Goal: Entertainment & Leisure: Browse casually

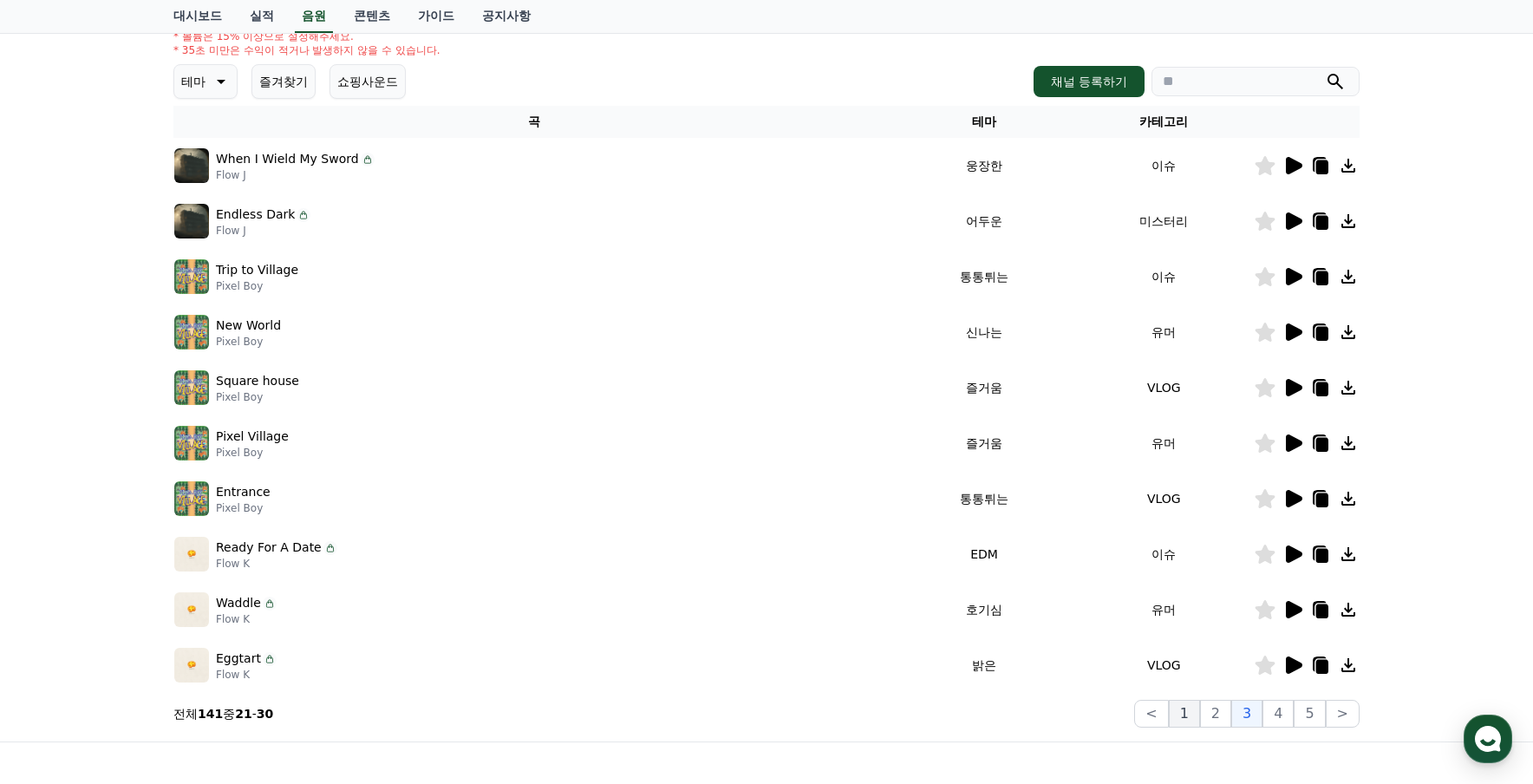
click at [1188, 717] on button "1" at bounding box center [1184, 713] width 31 height 28
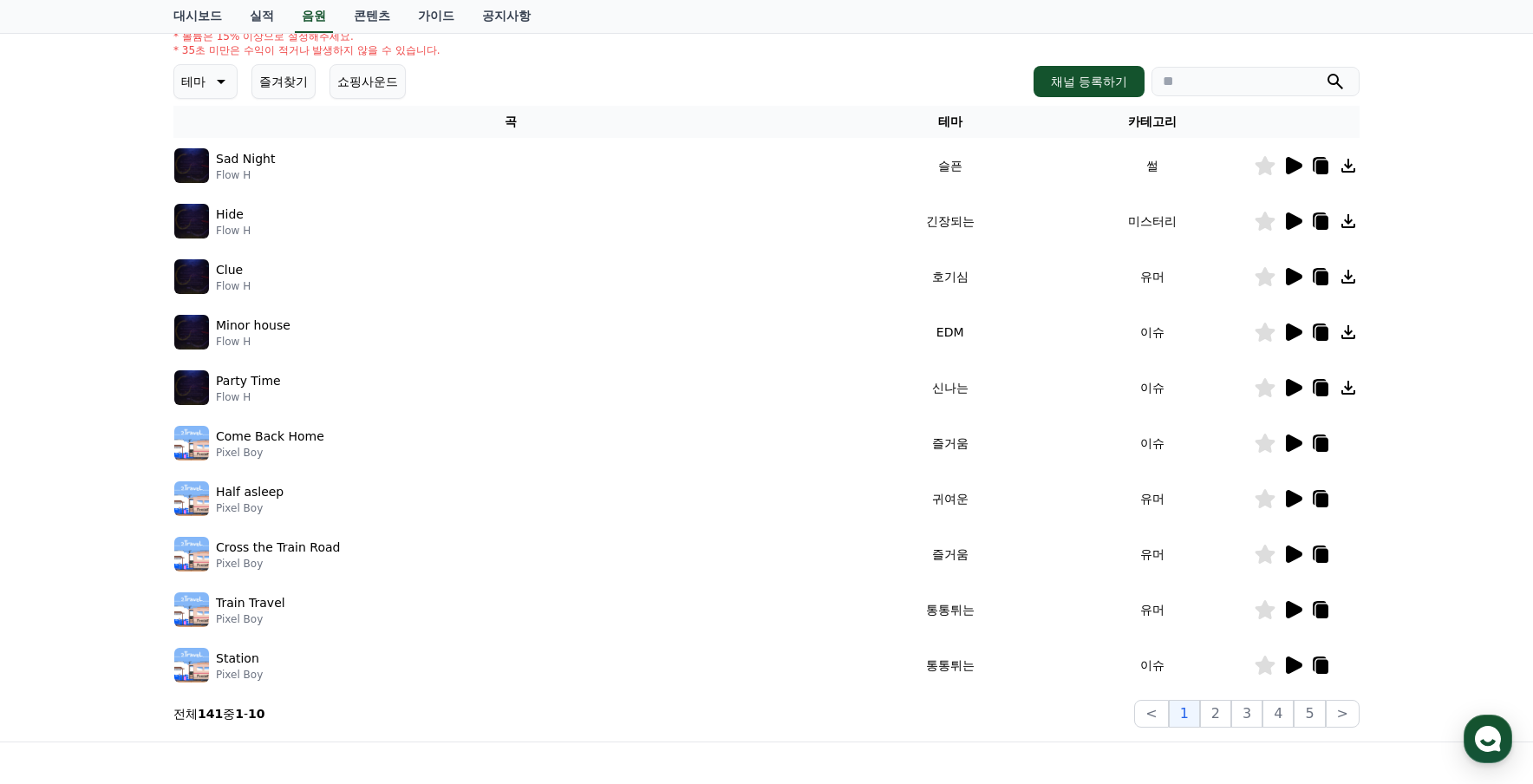
click at [1289, 281] on icon at bounding box center [1294, 277] width 17 height 18
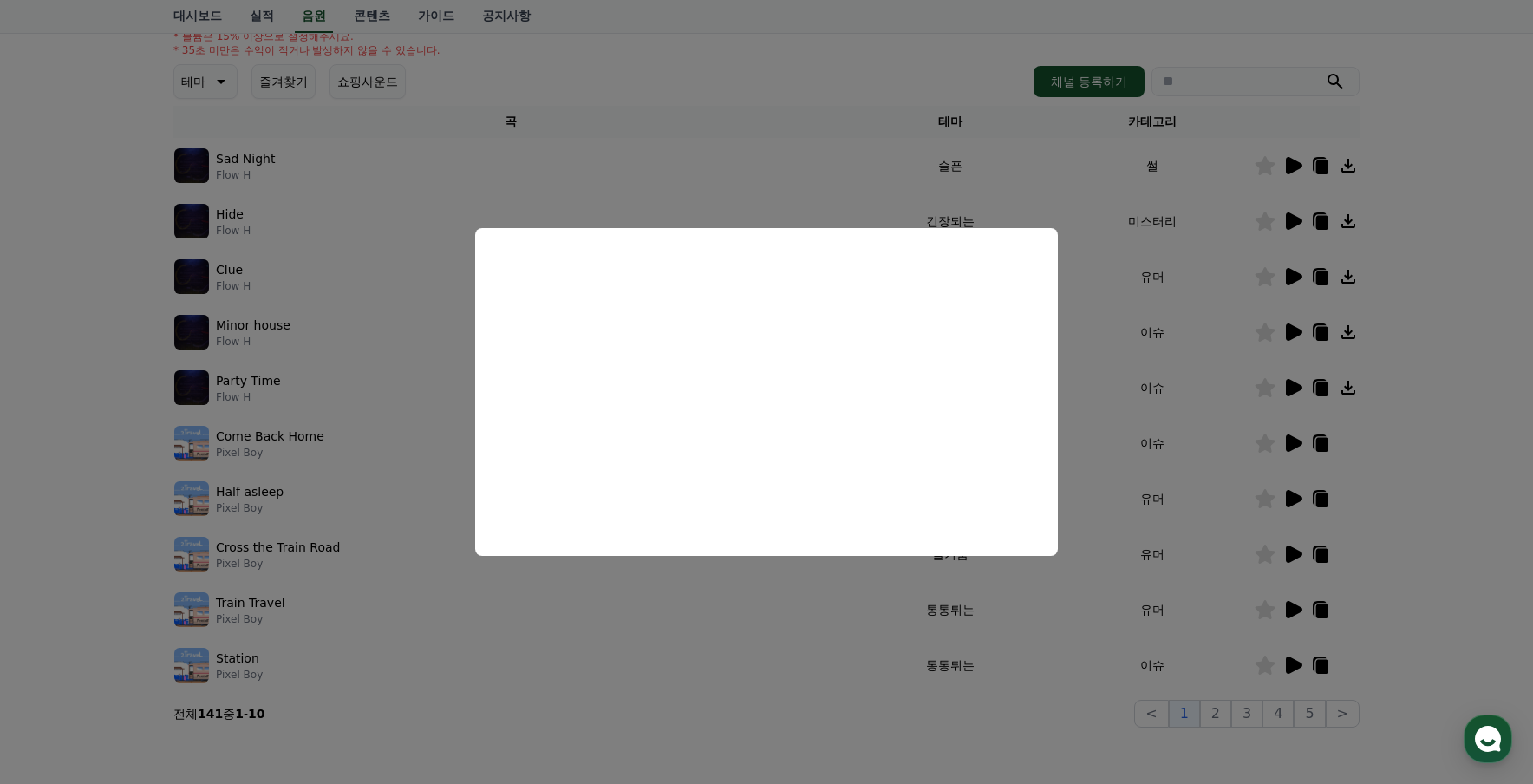
click at [1106, 495] on button "close modal" at bounding box center [766, 392] width 1533 height 784
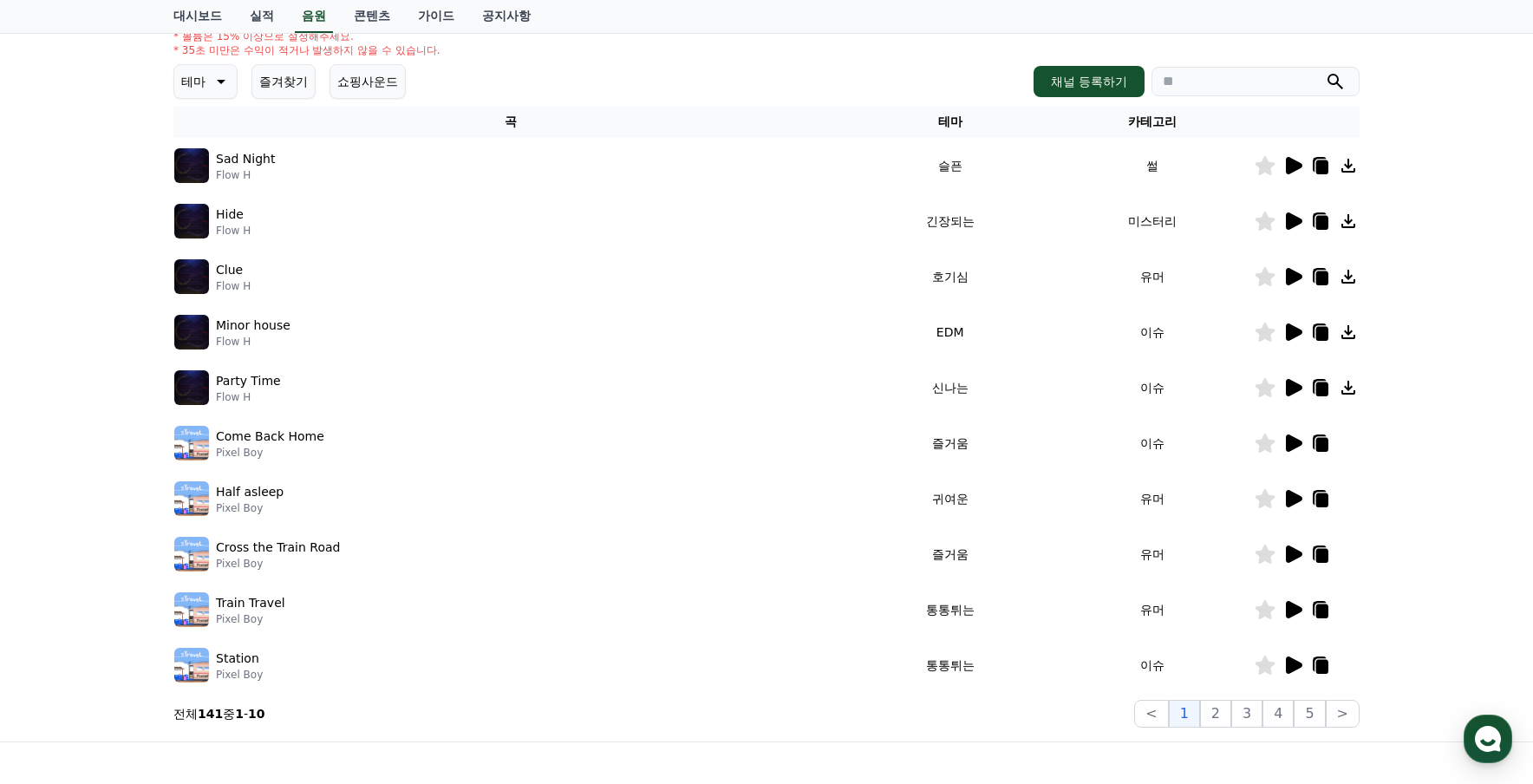
click at [1353, 281] on icon at bounding box center [1347, 276] width 20 height 20
click at [1220, 715] on button "2" at bounding box center [1215, 713] width 31 height 28
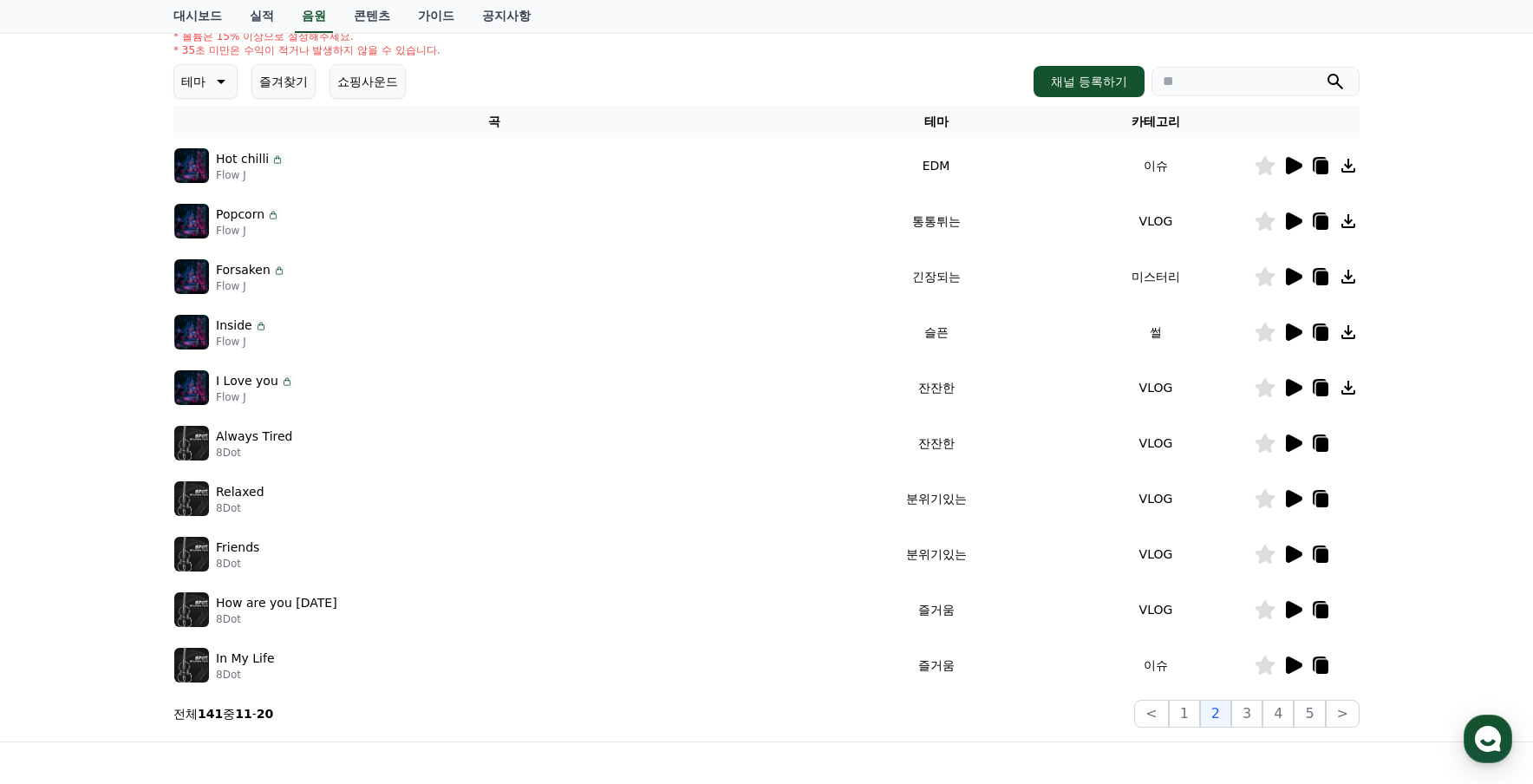
click at [1296, 392] on icon at bounding box center [1292, 387] width 20 height 20
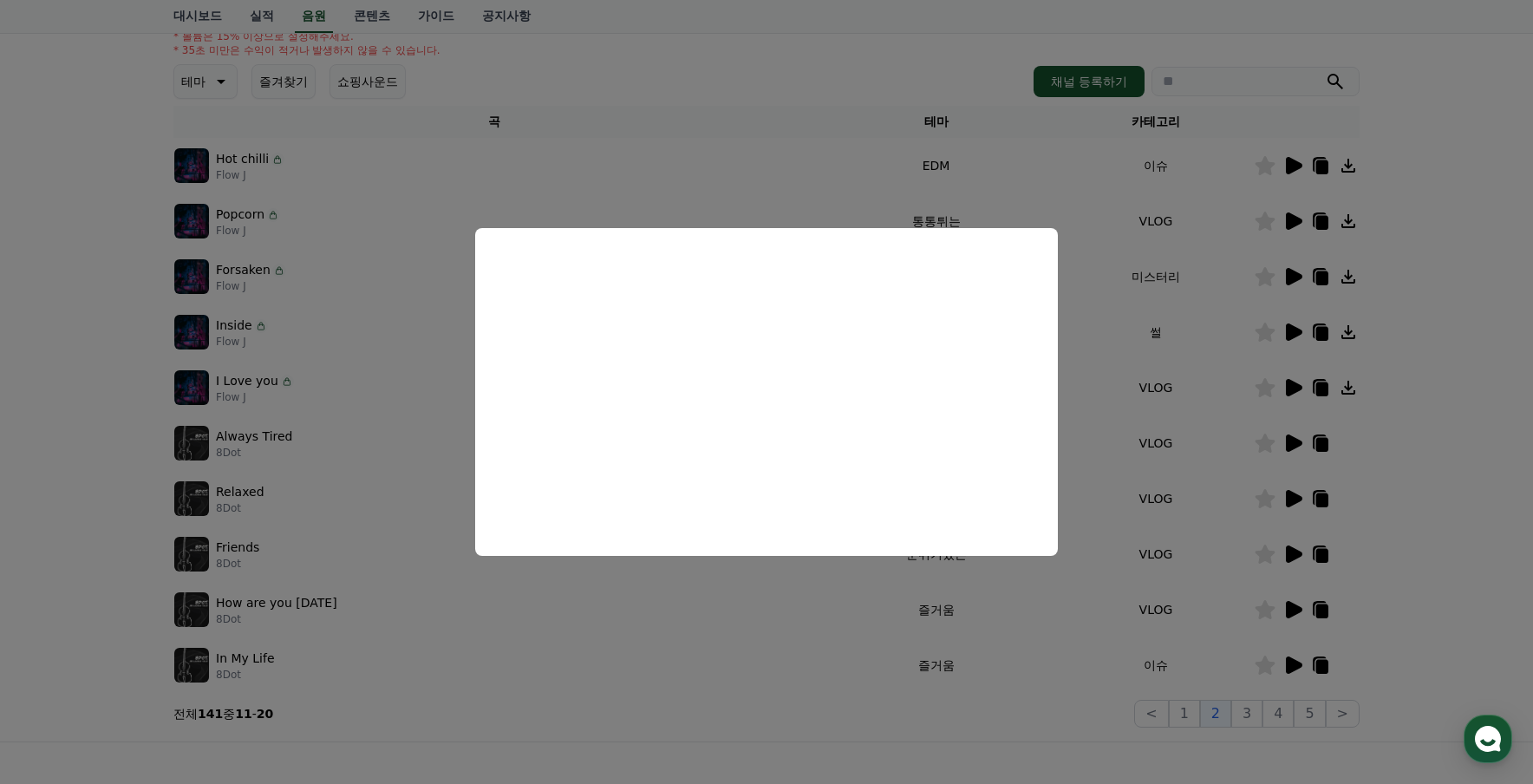
click at [1108, 438] on button "close modal" at bounding box center [766, 392] width 1533 height 784
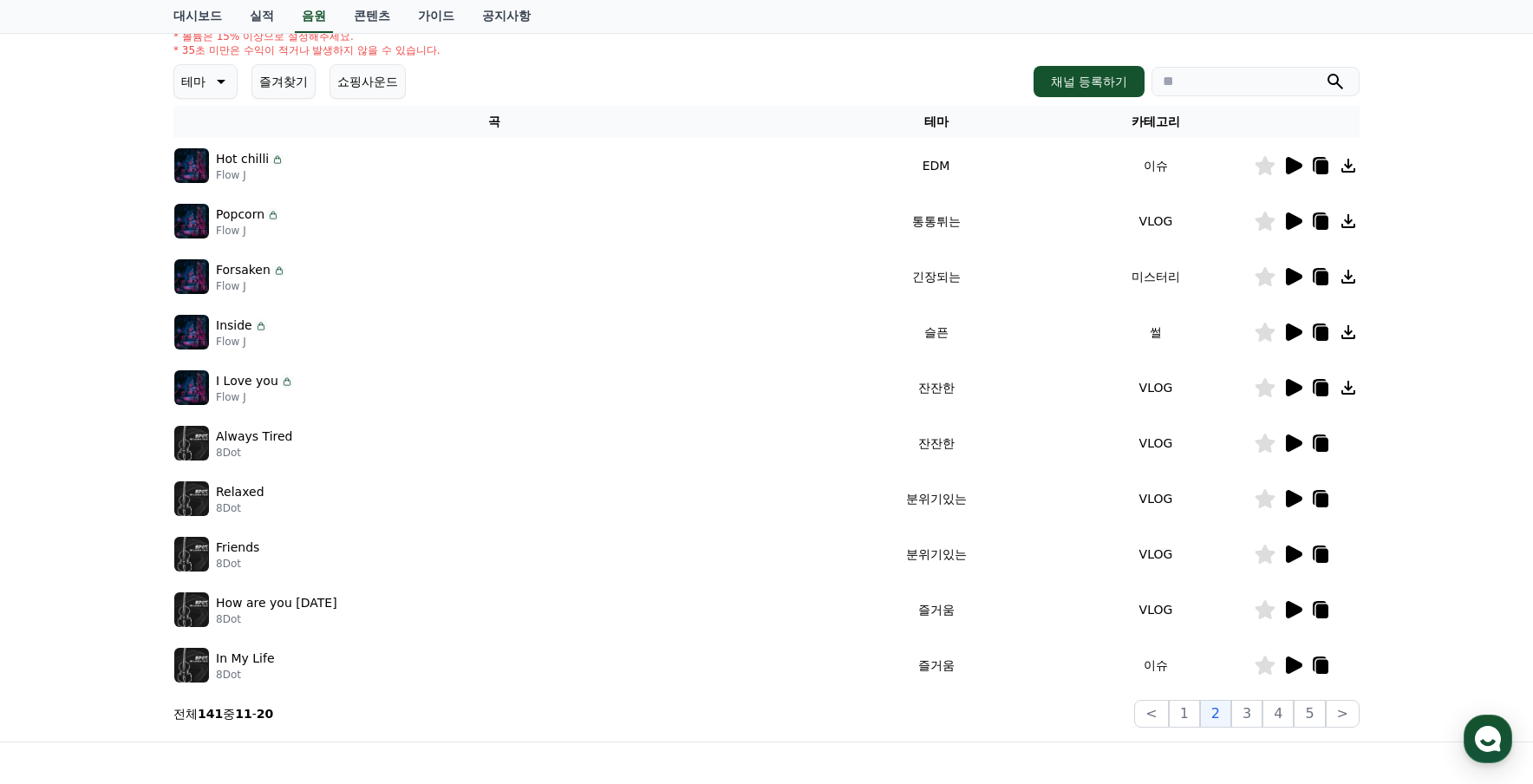
click at [1290, 443] on icon at bounding box center [1294, 443] width 17 height 18
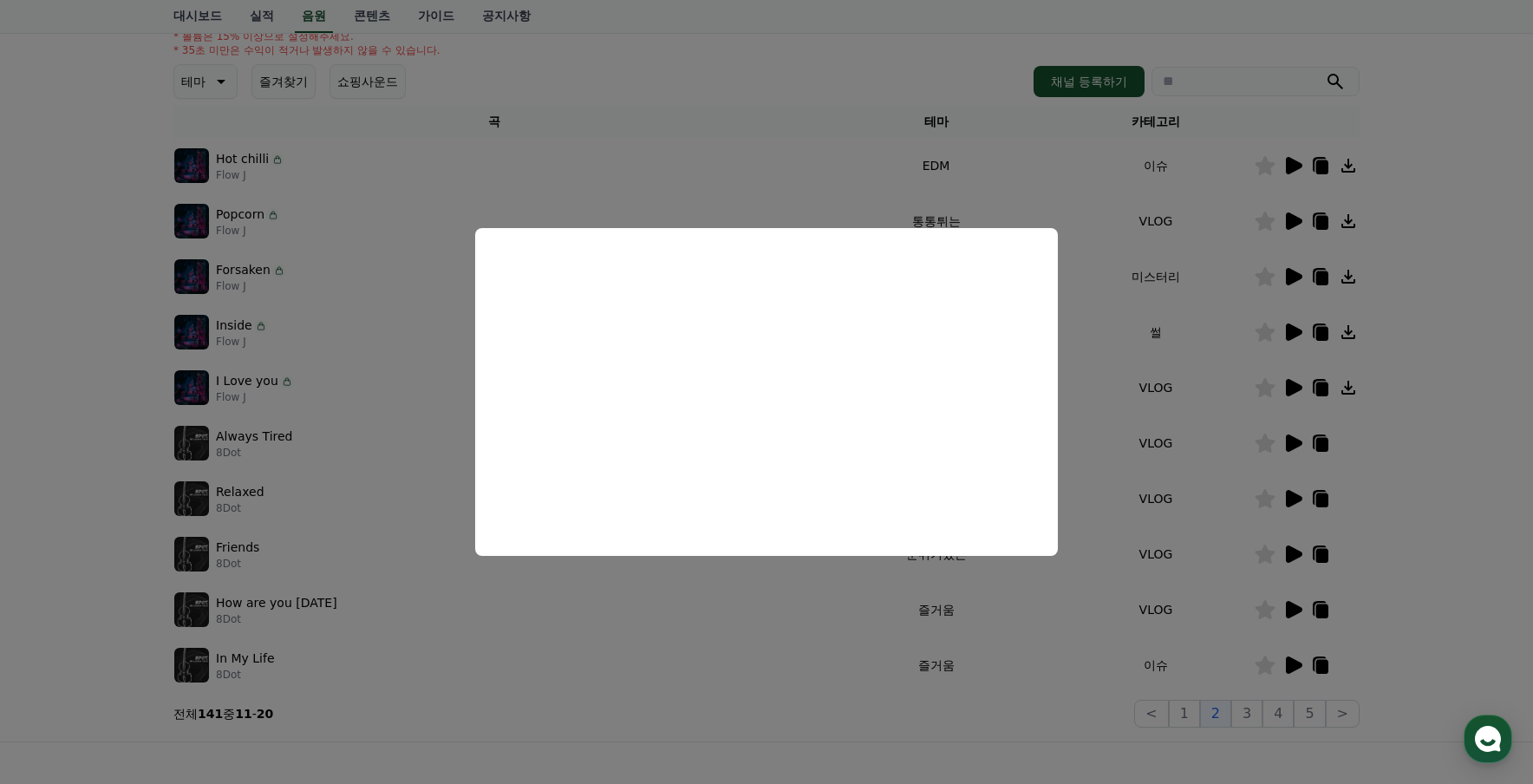
click at [1111, 444] on button "close modal" at bounding box center [766, 392] width 1533 height 784
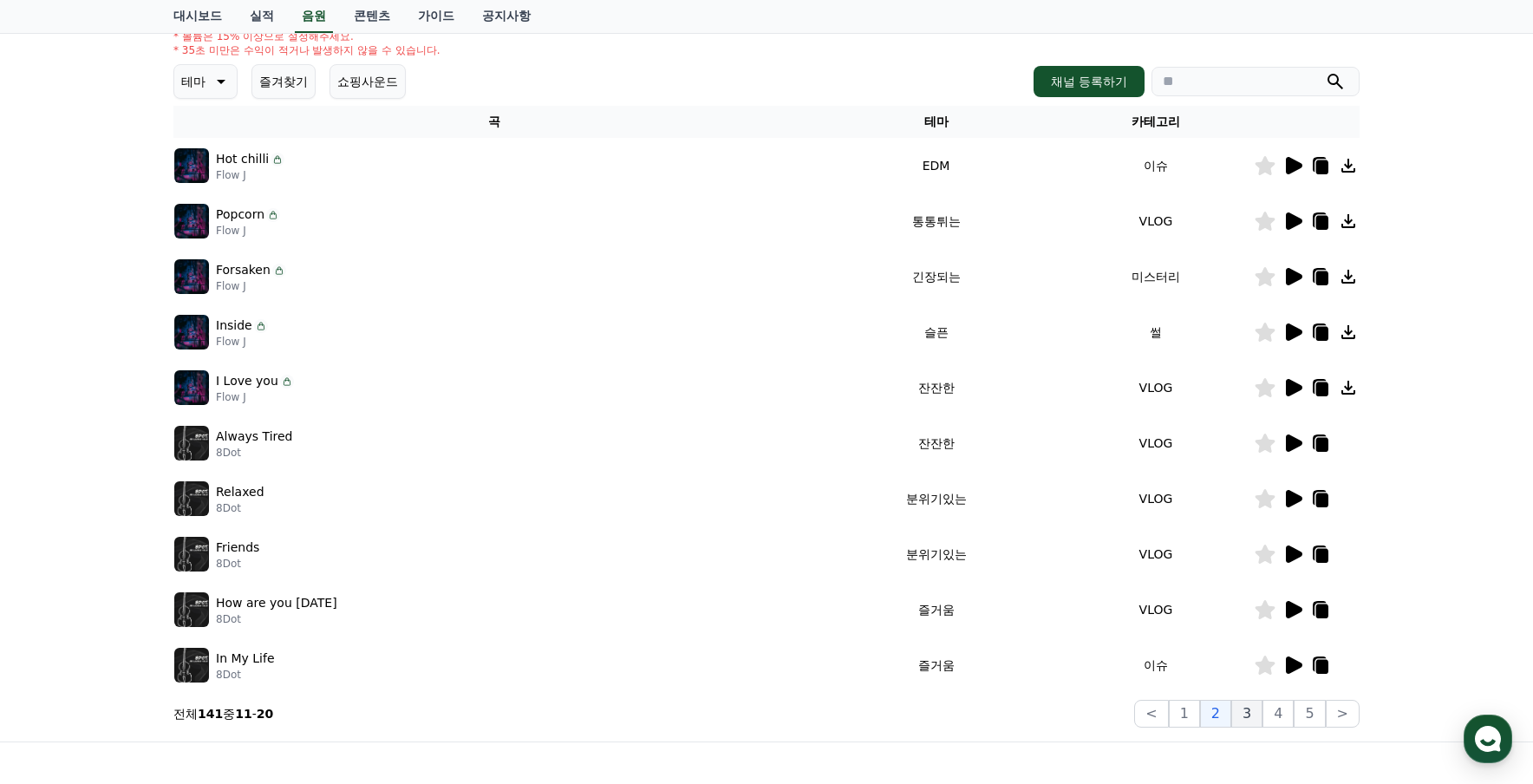
click at [1251, 717] on button "3" at bounding box center [1246, 713] width 31 height 28
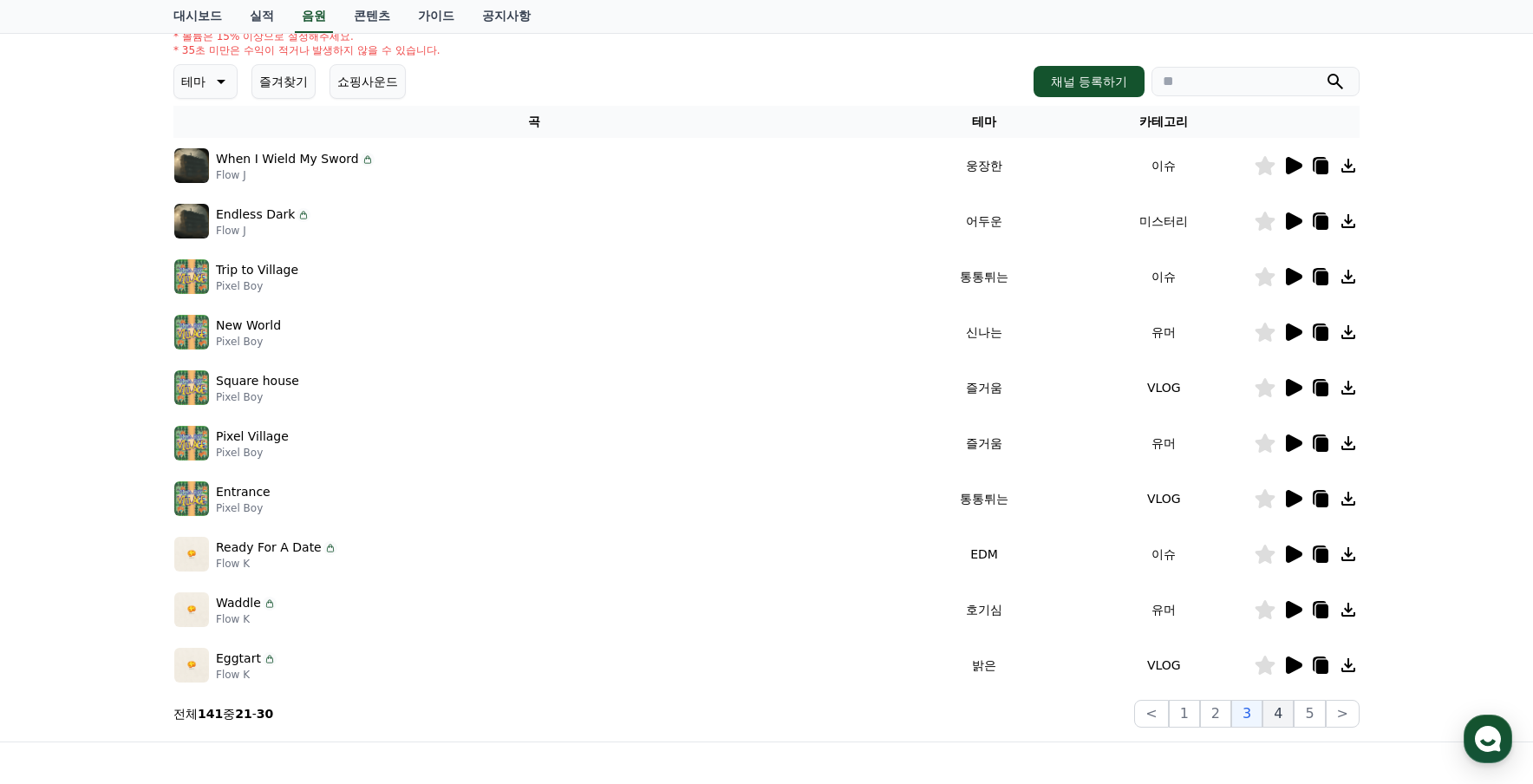
click at [1285, 724] on button "4" at bounding box center [1278, 713] width 31 height 28
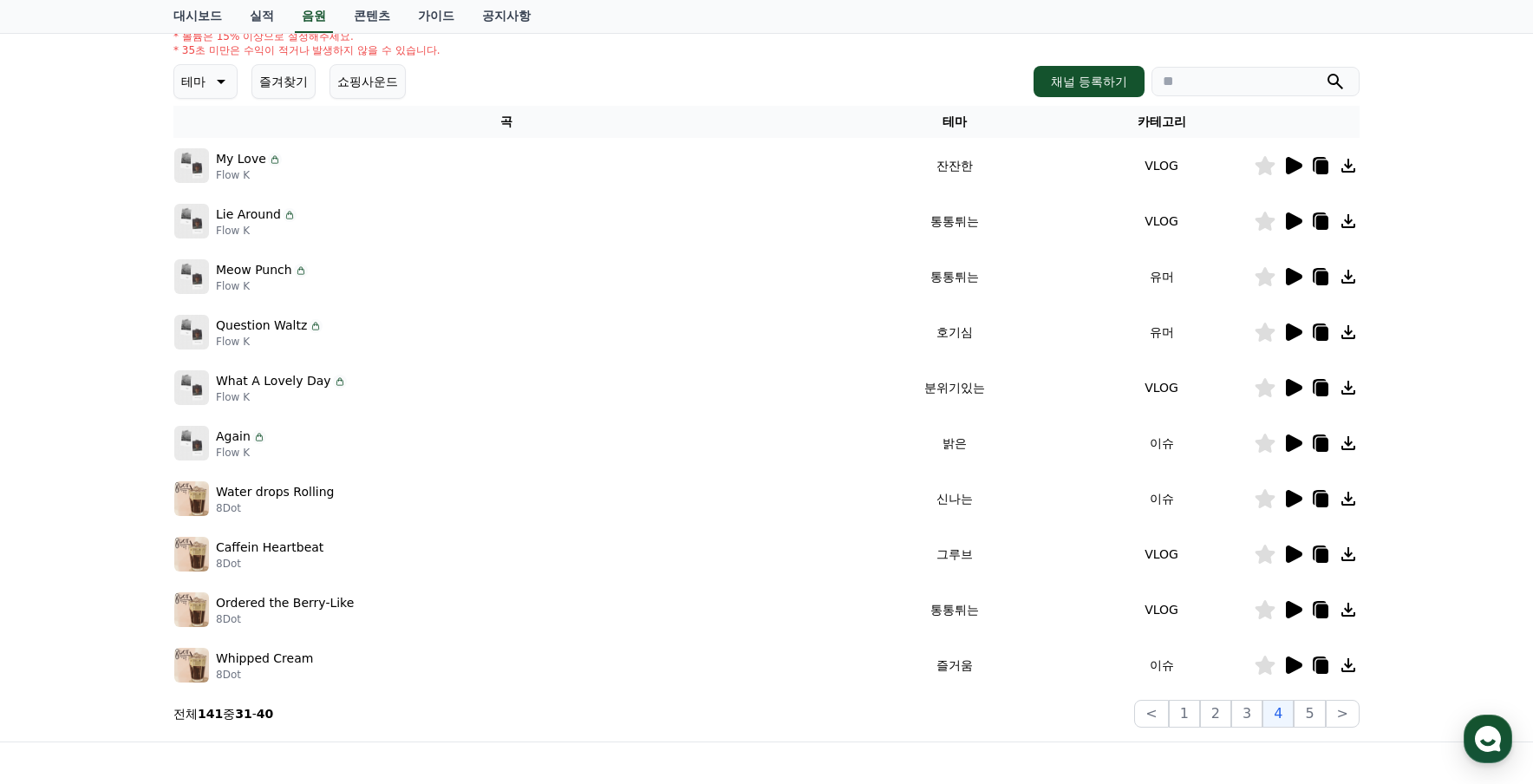
click at [1293, 169] on icon at bounding box center [1294, 166] width 17 height 18
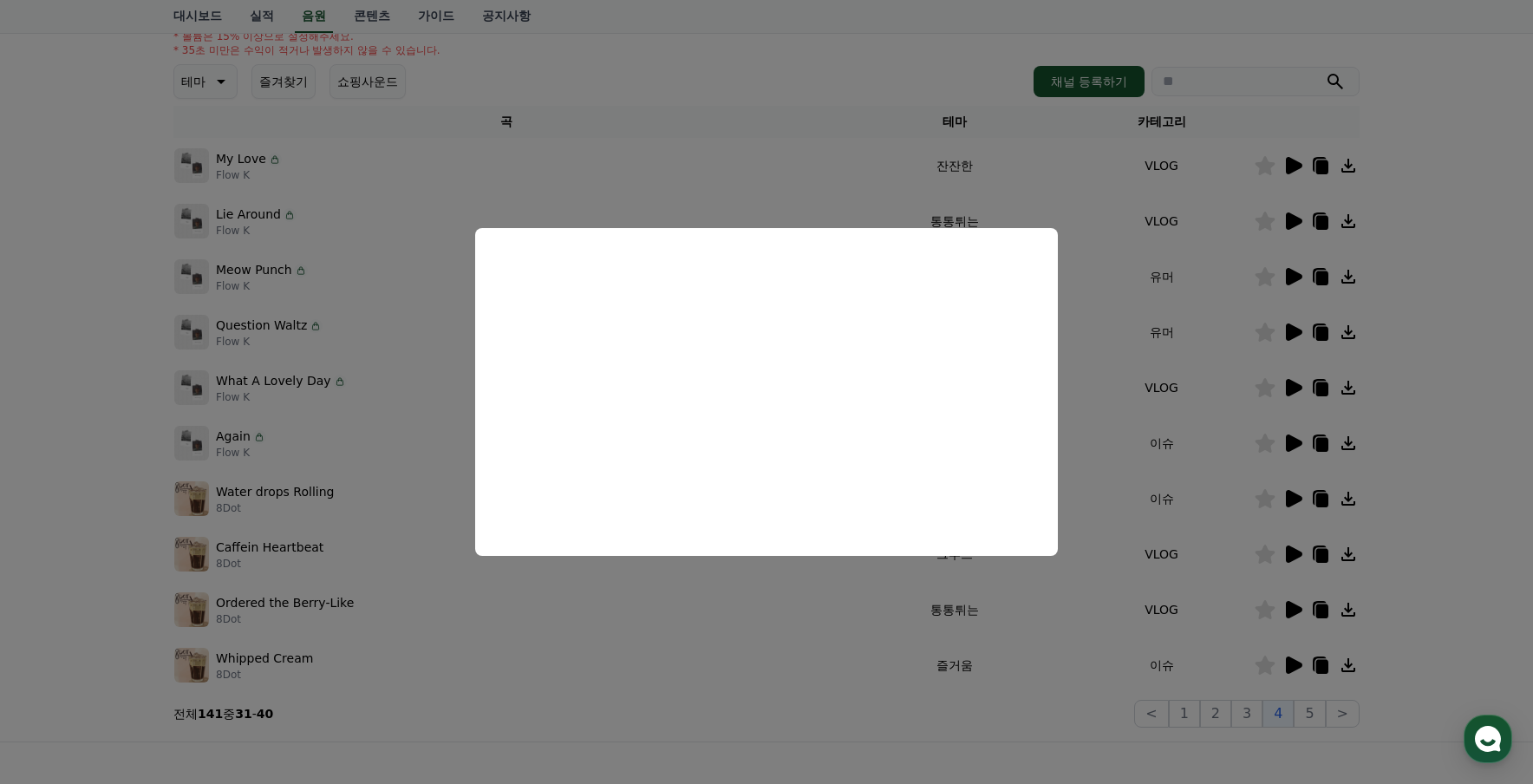
click at [1117, 420] on button "close modal" at bounding box center [766, 392] width 1533 height 784
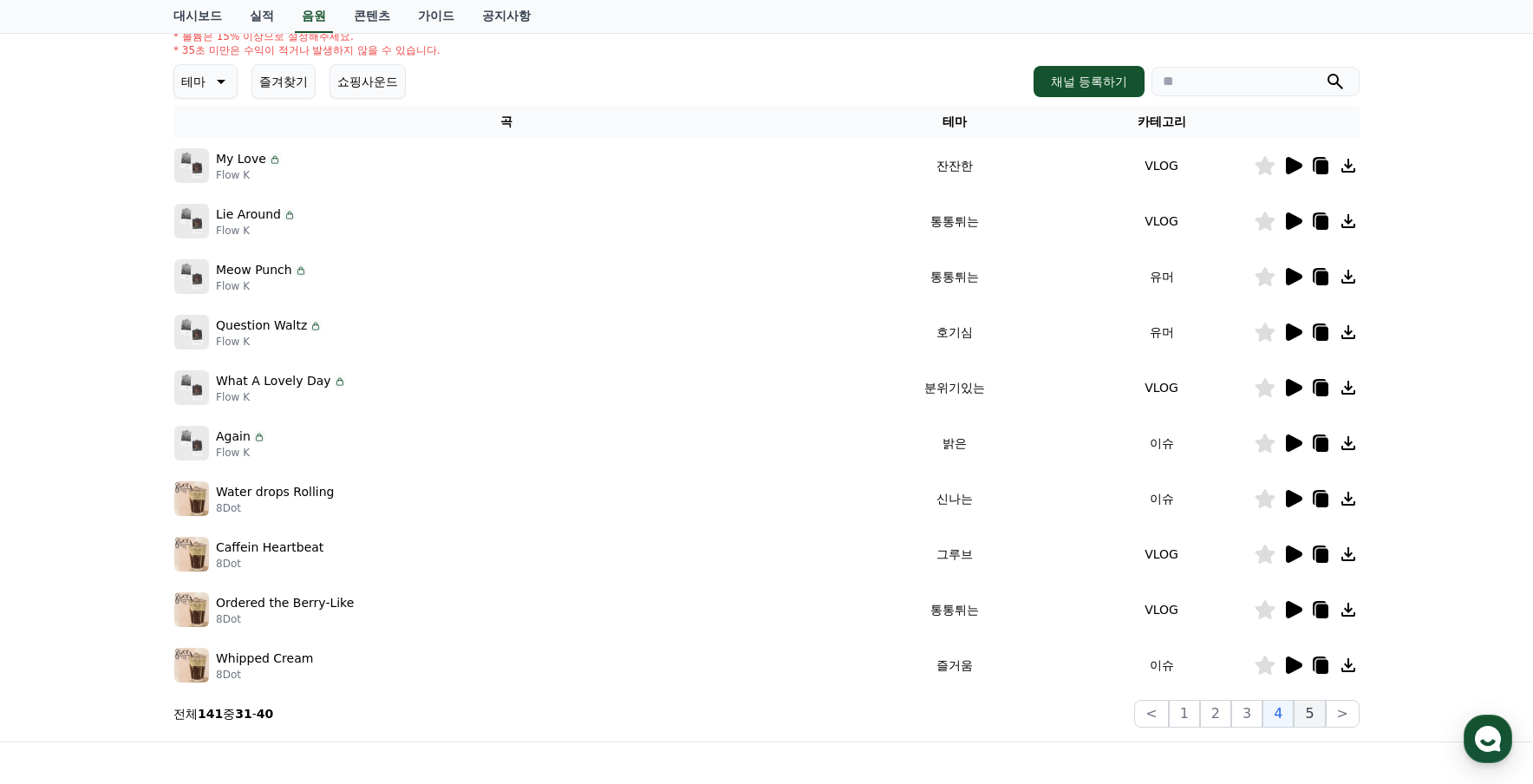
click at [1315, 715] on button "5" at bounding box center [1309, 713] width 31 height 28
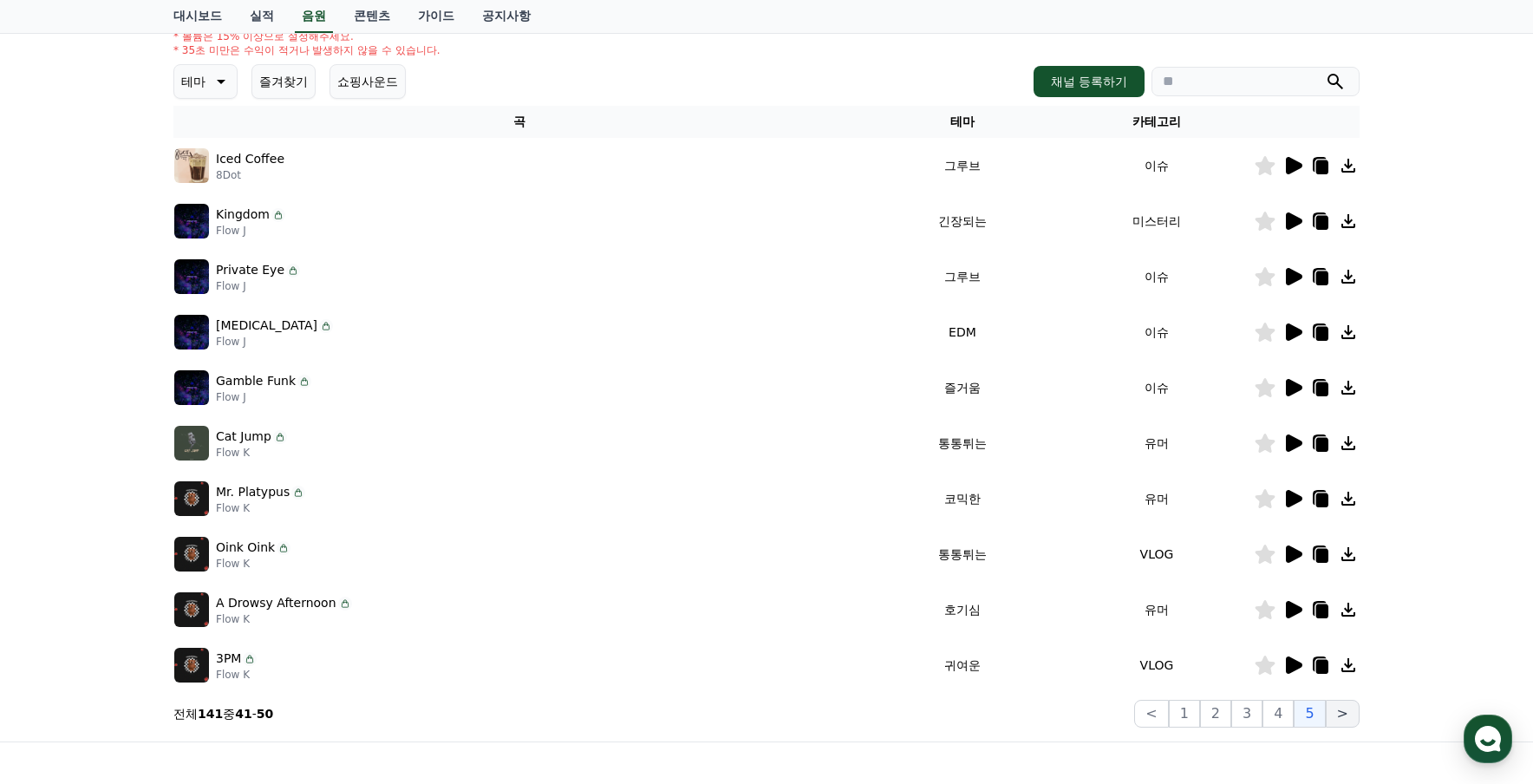
click at [1341, 715] on button ">" at bounding box center [1343, 713] width 34 height 28
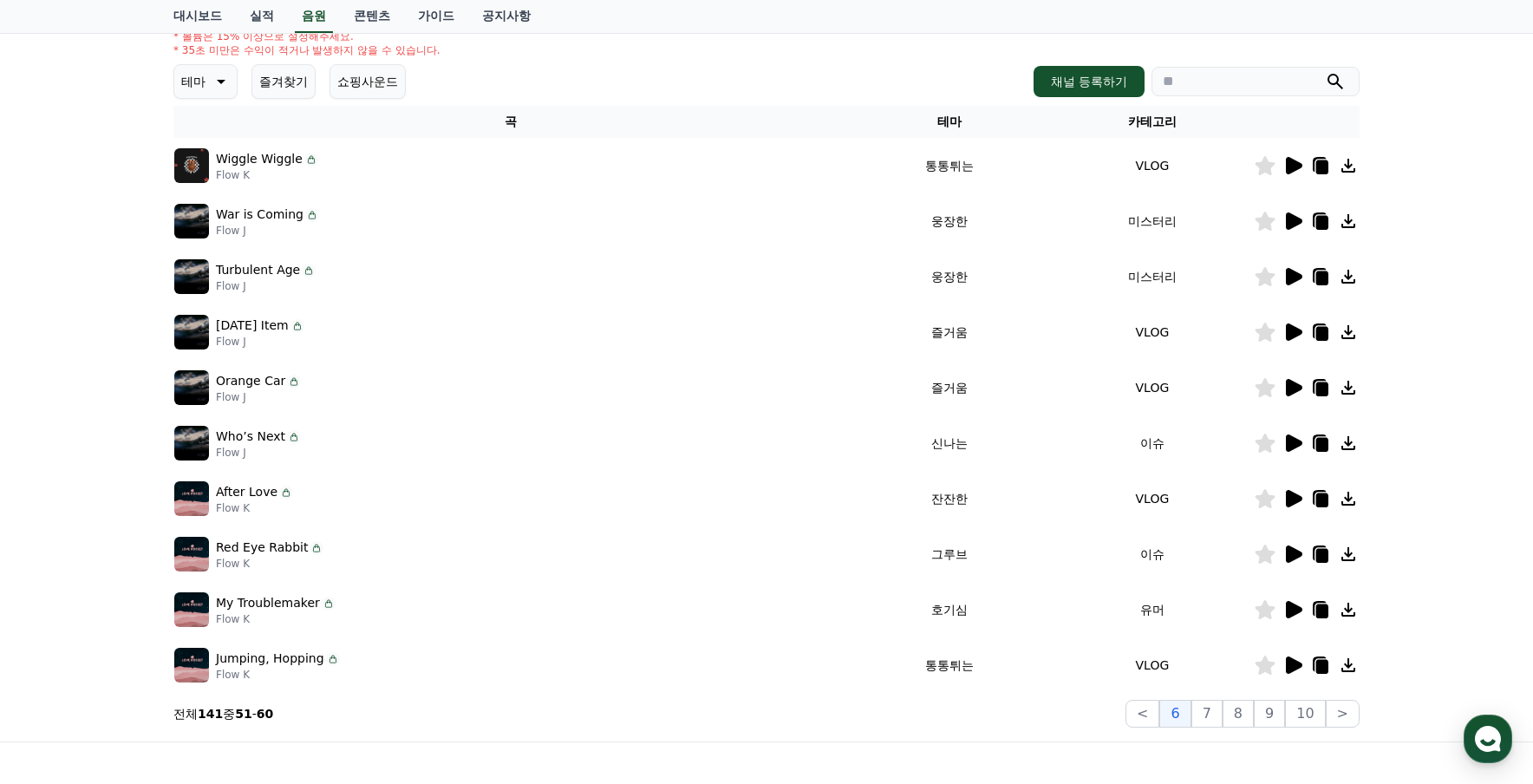
click at [1289, 496] on icon at bounding box center [1294, 499] width 17 height 18
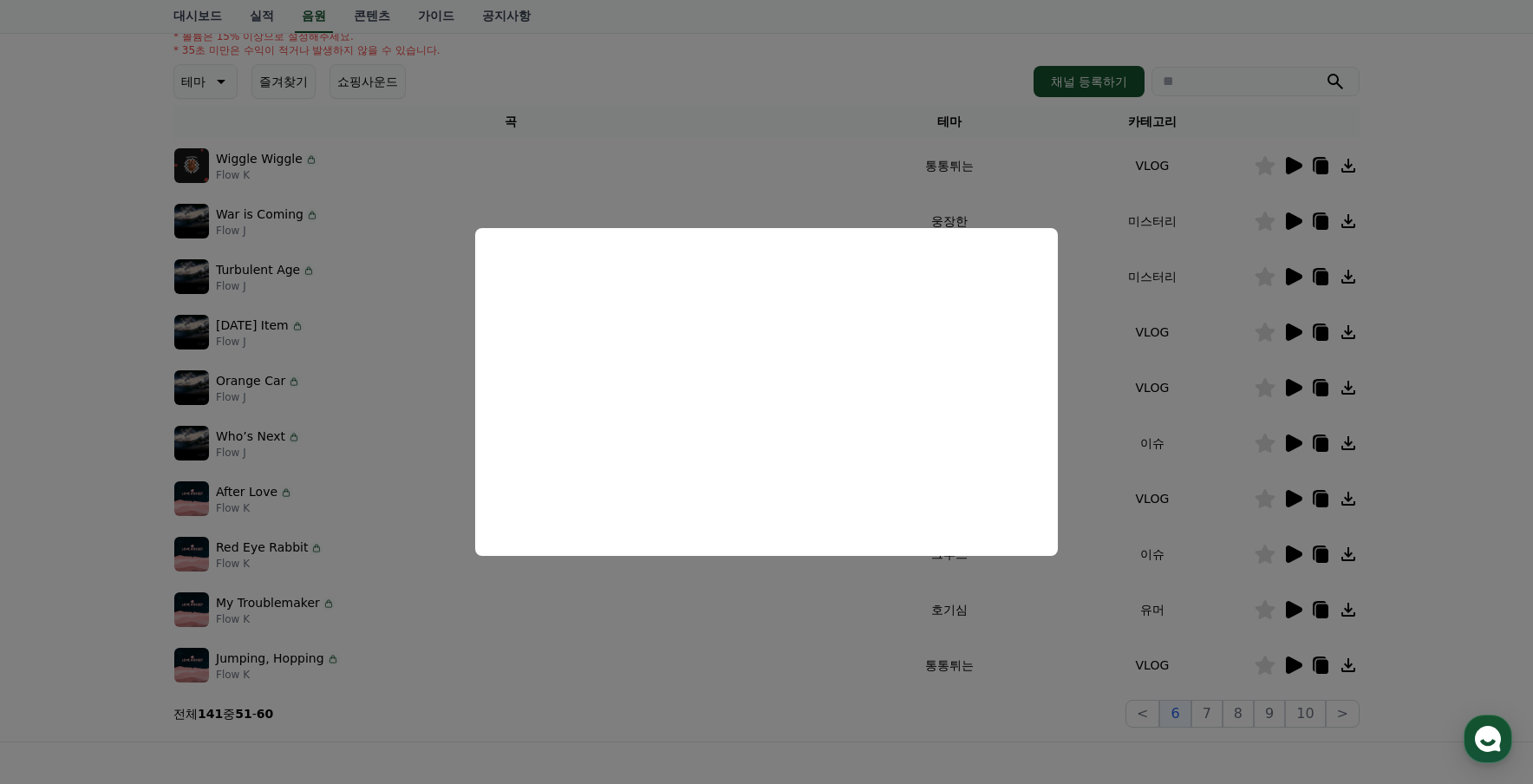
click at [865, 605] on button "close modal" at bounding box center [766, 392] width 1533 height 784
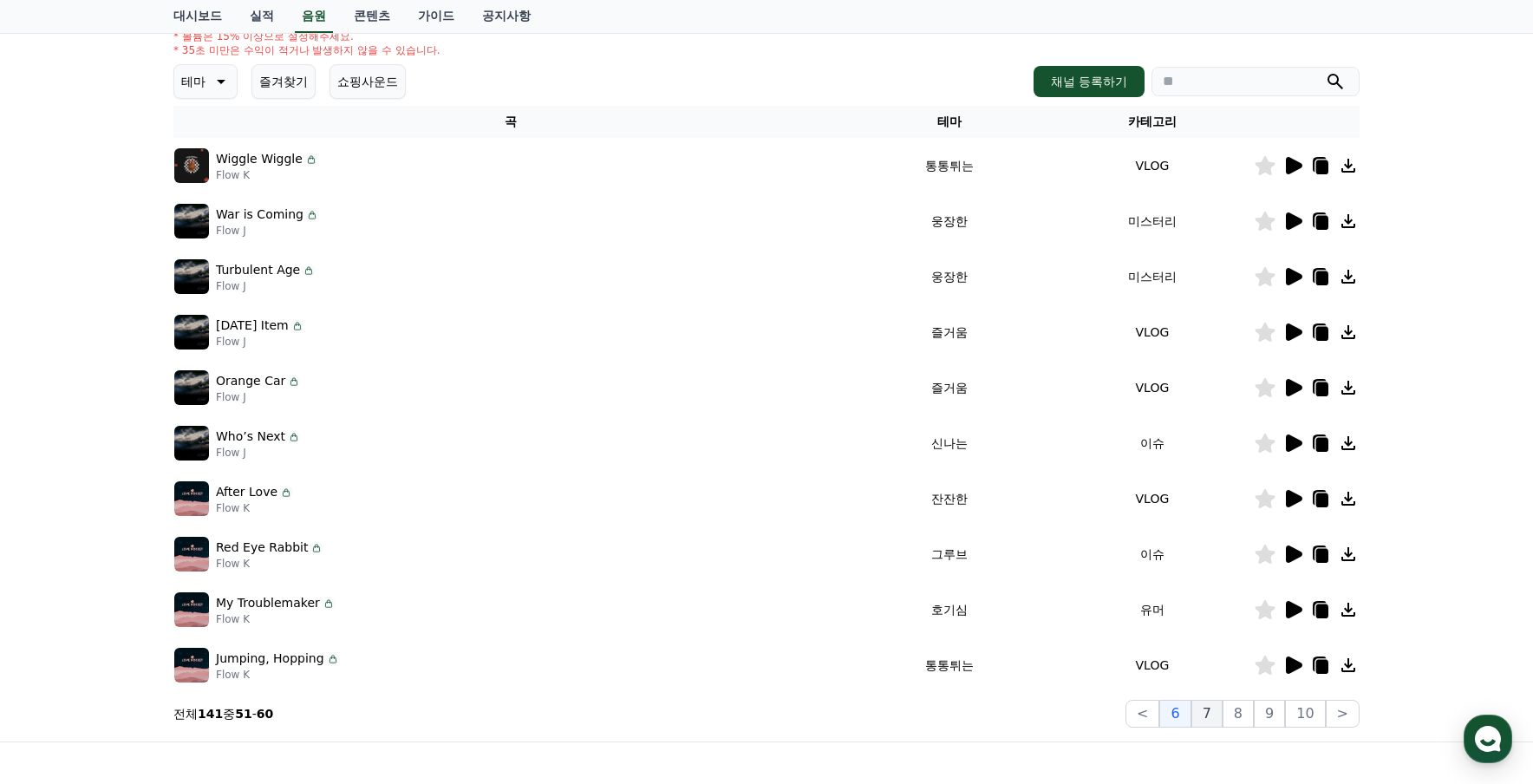
click at [1223, 712] on button "7" at bounding box center [1206, 713] width 31 height 28
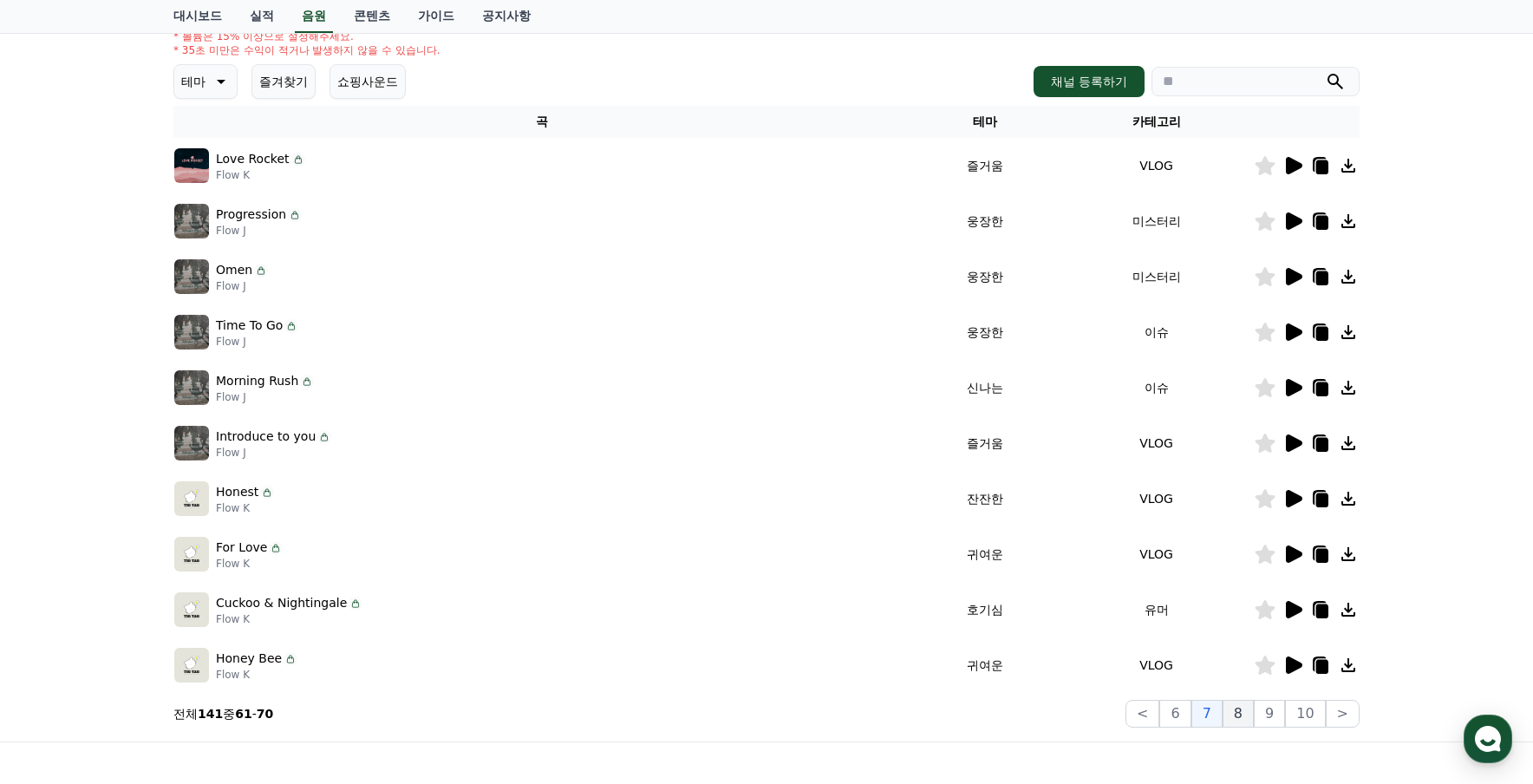
click at [1243, 710] on button "8" at bounding box center [1238, 713] width 31 height 28
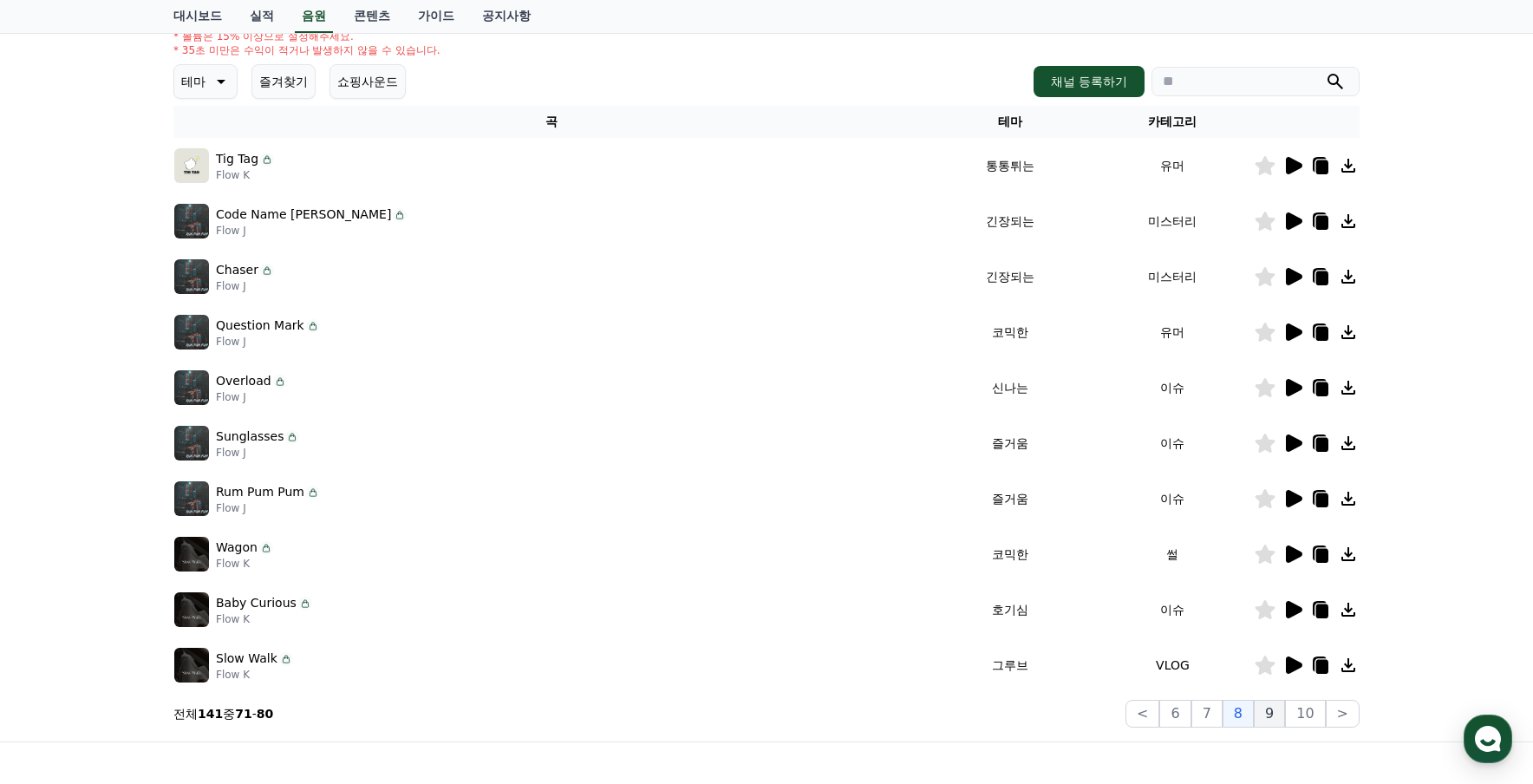
click at [1274, 715] on button "9" at bounding box center [1269, 713] width 31 height 28
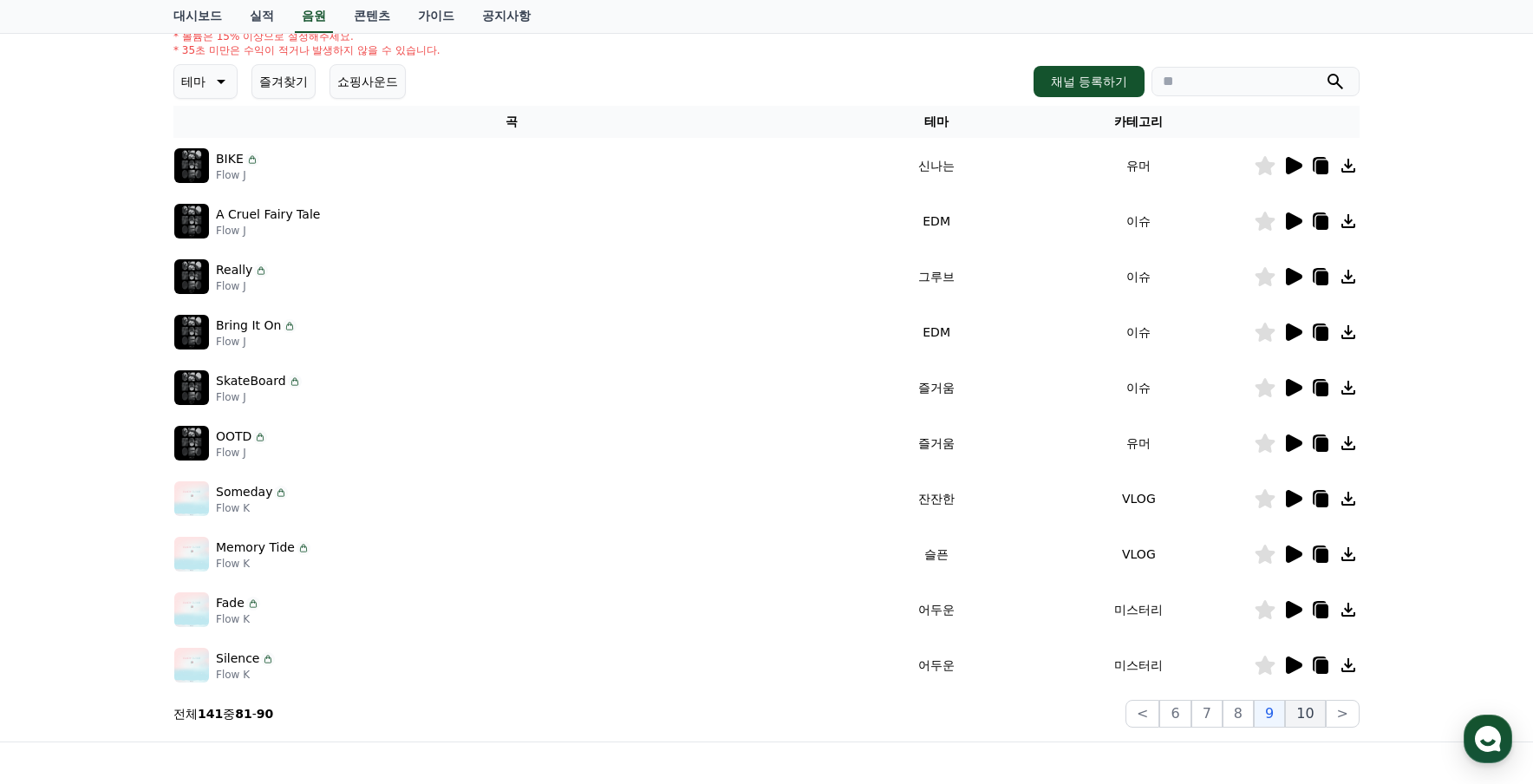
click at [1301, 714] on button "10" at bounding box center [1305, 713] width 40 height 28
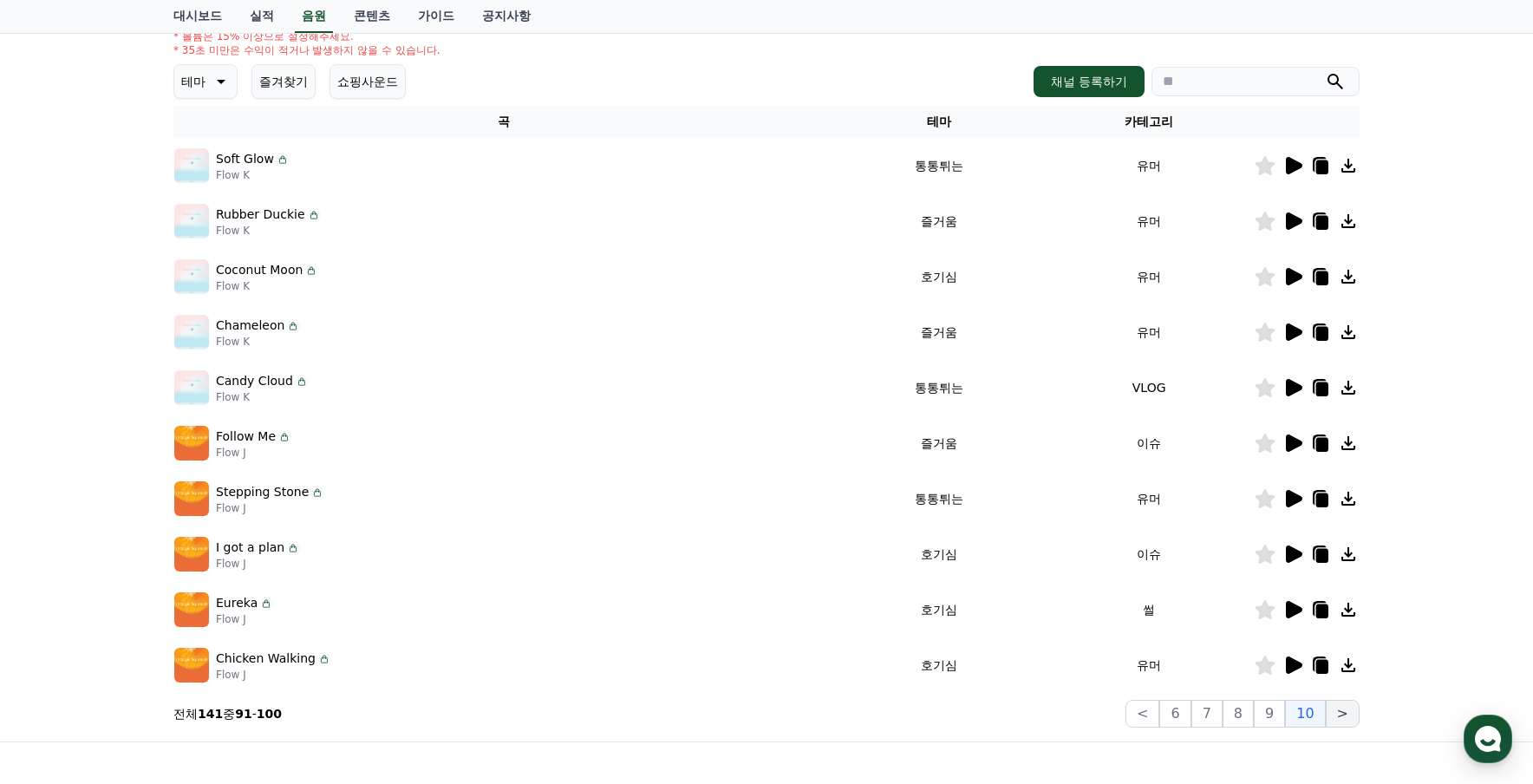
click at [1343, 714] on button ">" at bounding box center [1343, 713] width 34 height 28
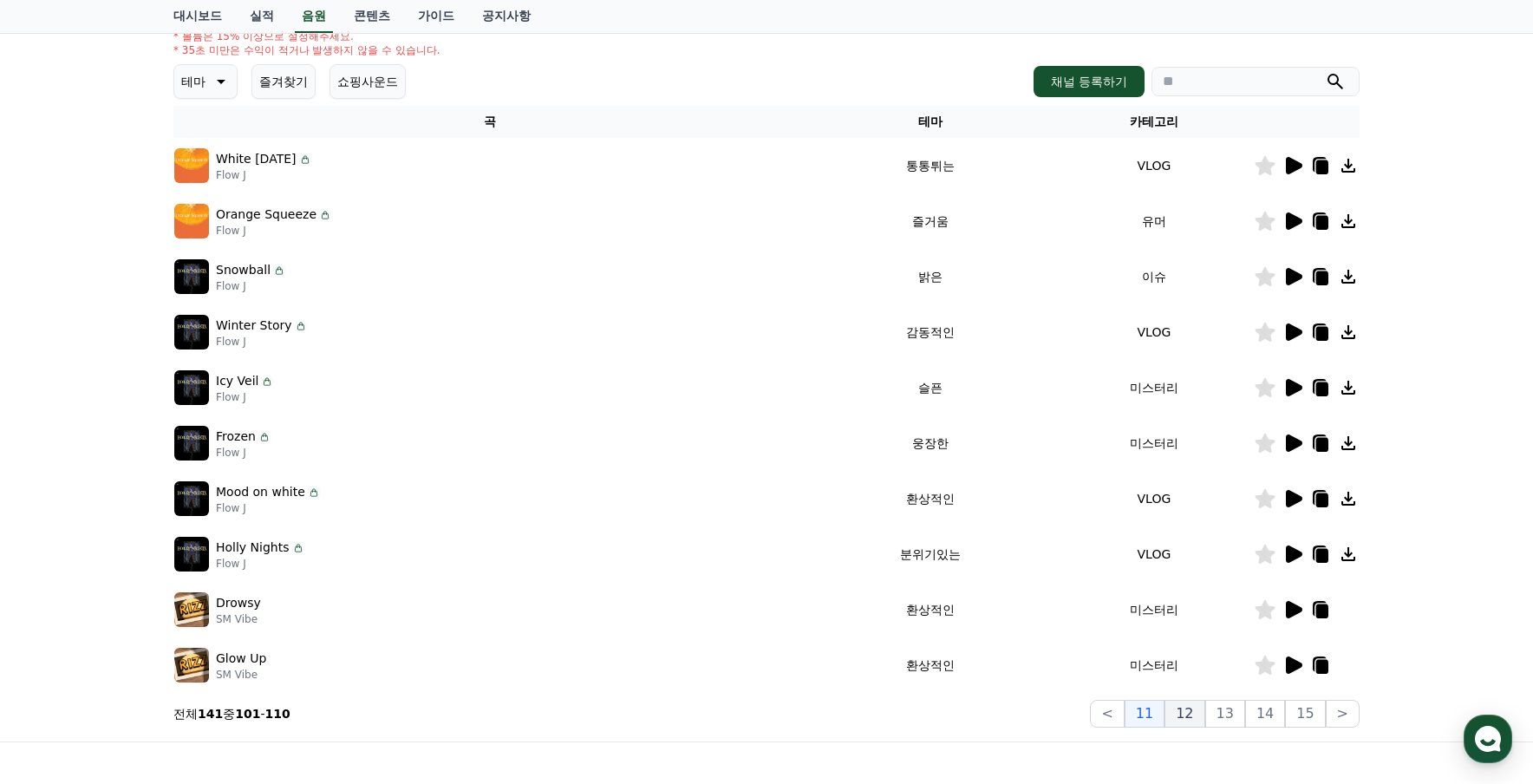
click at [1204, 717] on button "12" at bounding box center [1184, 713] width 40 height 28
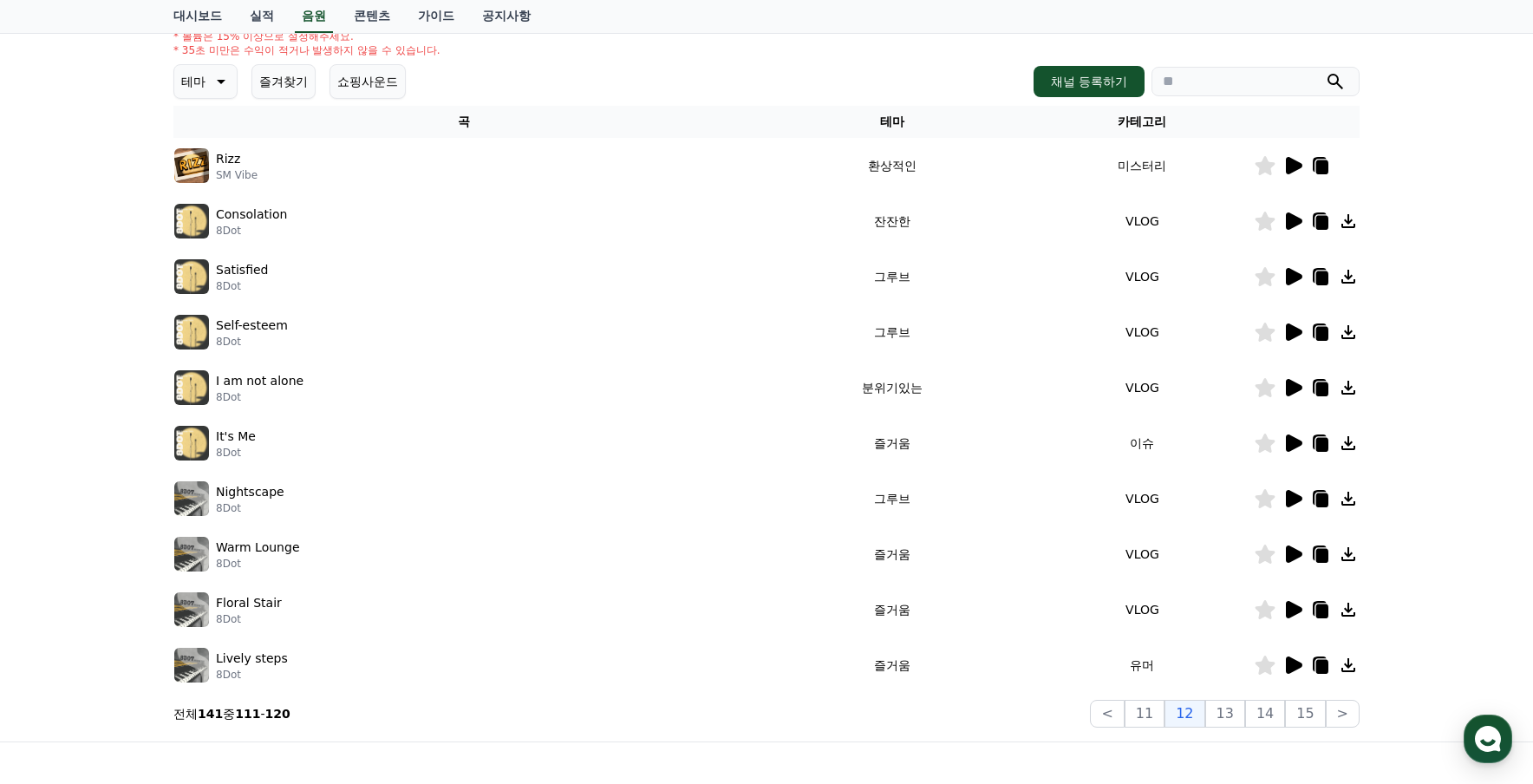
click at [1291, 226] on icon at bounding box center [1294, 221] width 17 height 18
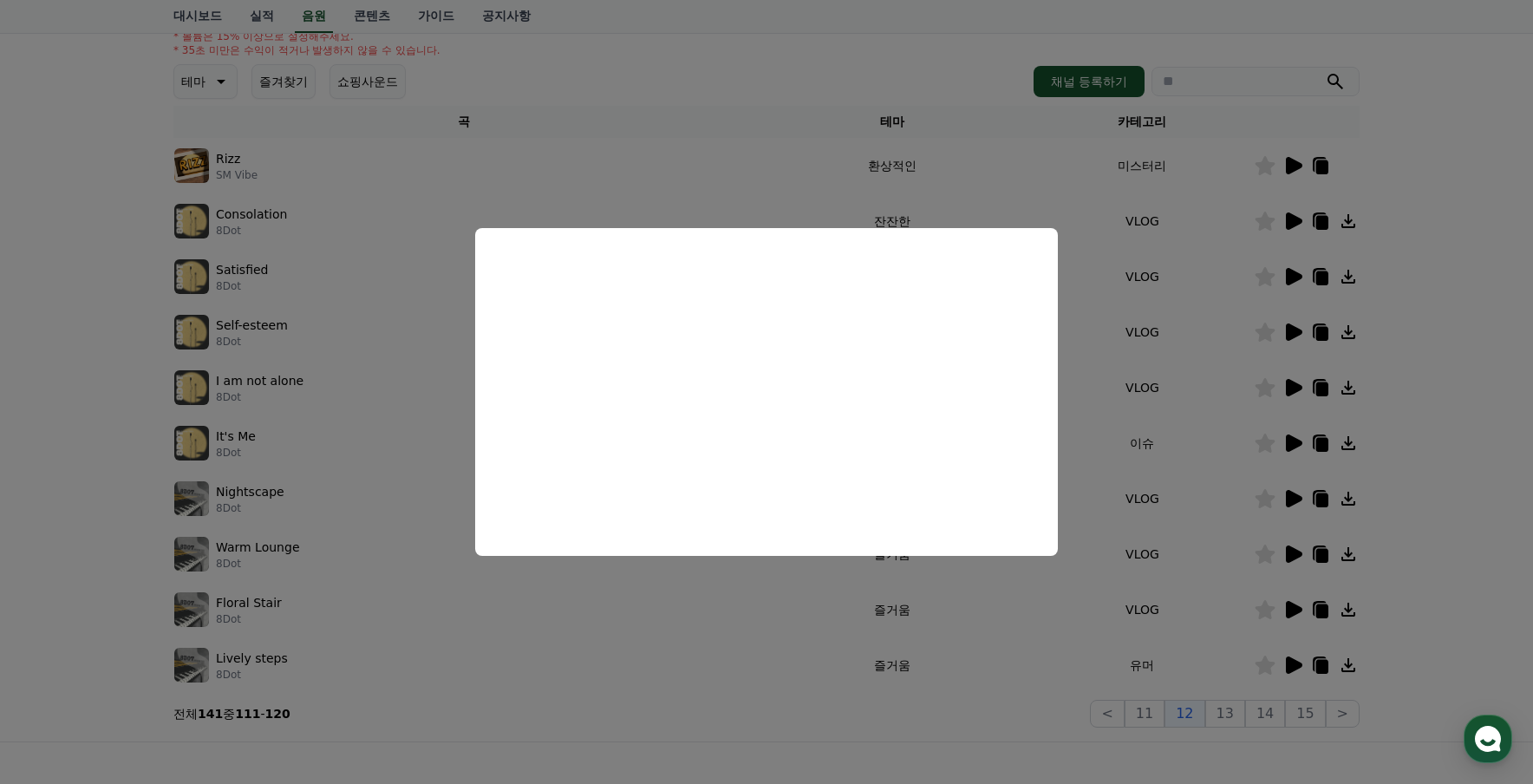
click at [1101, 428] on button "close modal" at bounding box center [766, 392] width 1533 height 784
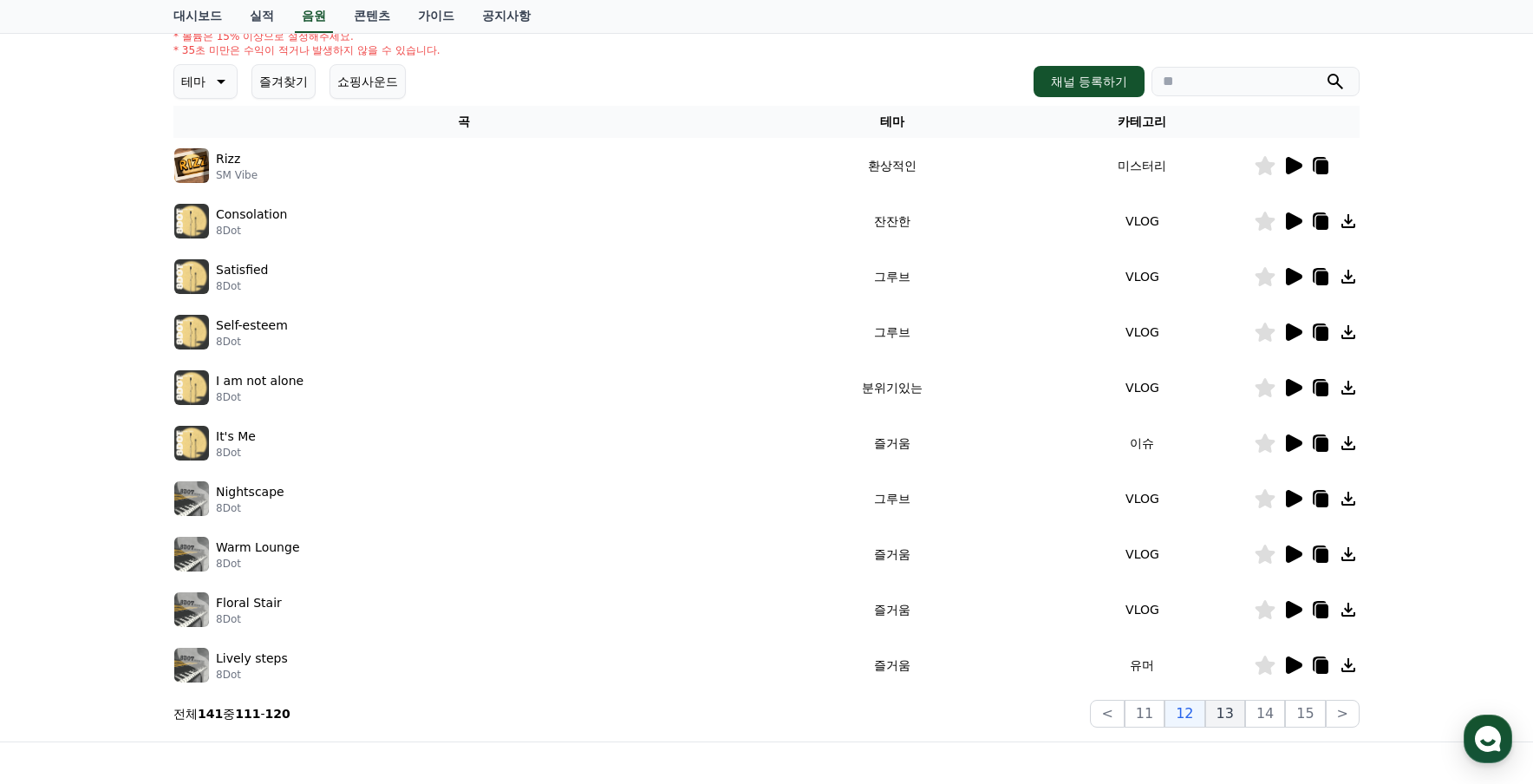
click at [1236, 713] on button "13" at bounding box center [1225, 713] width 40 height 28
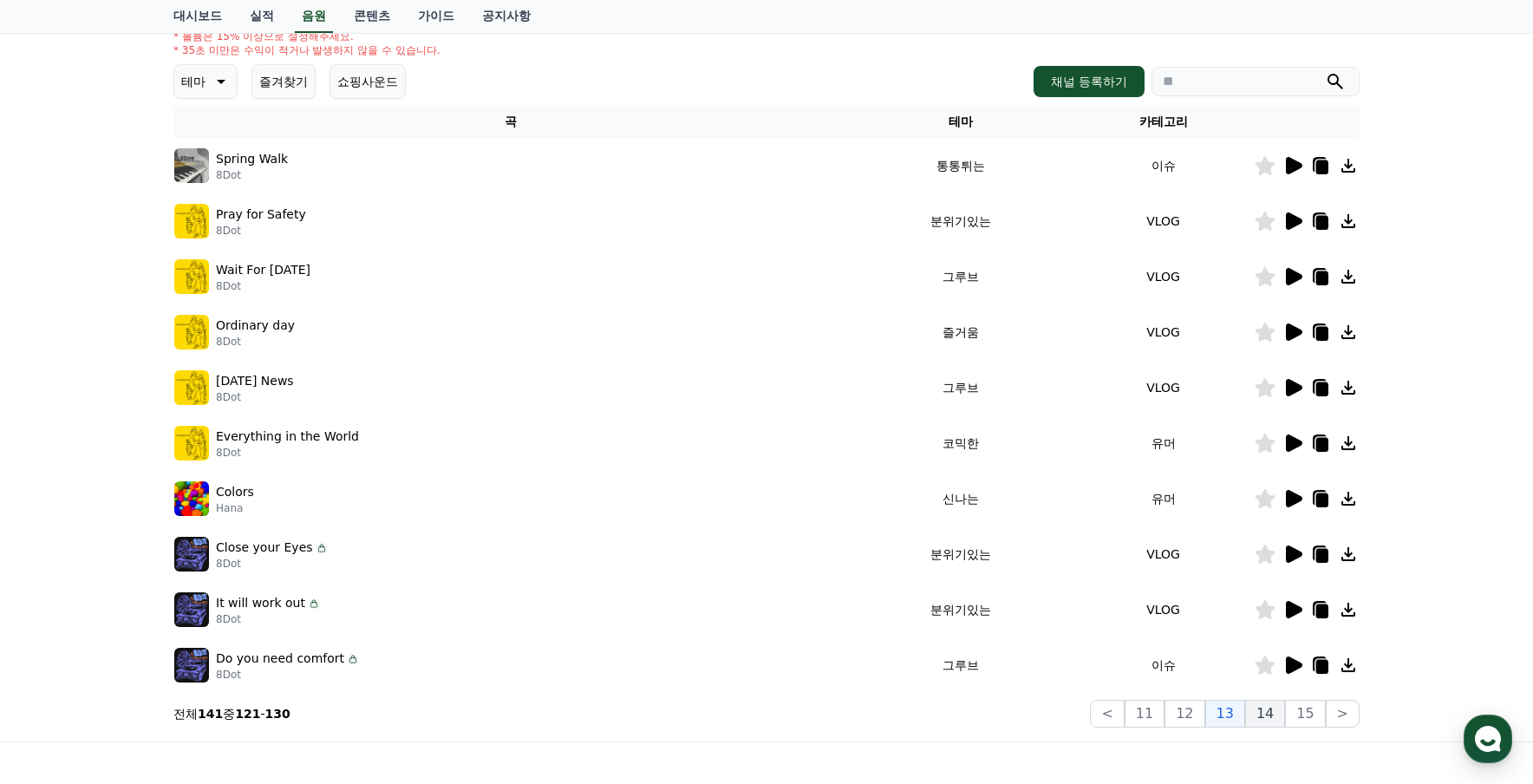
click at [1259, 717] on button "14" at bounding box center [1265, 713] width 40 height 28
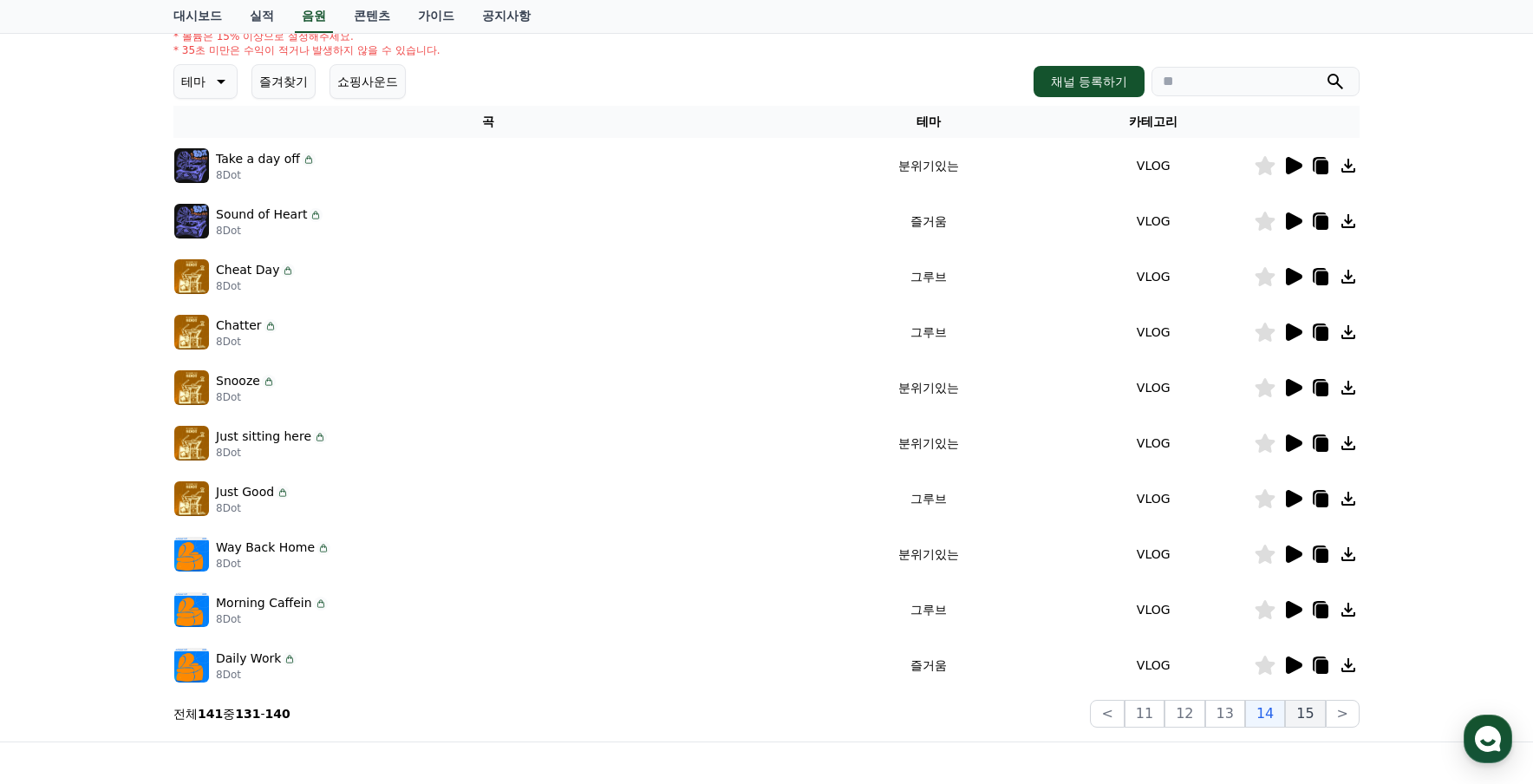
click at [1300, 720] on button "15" at bounding box center [1305, 713] width 40 height 28
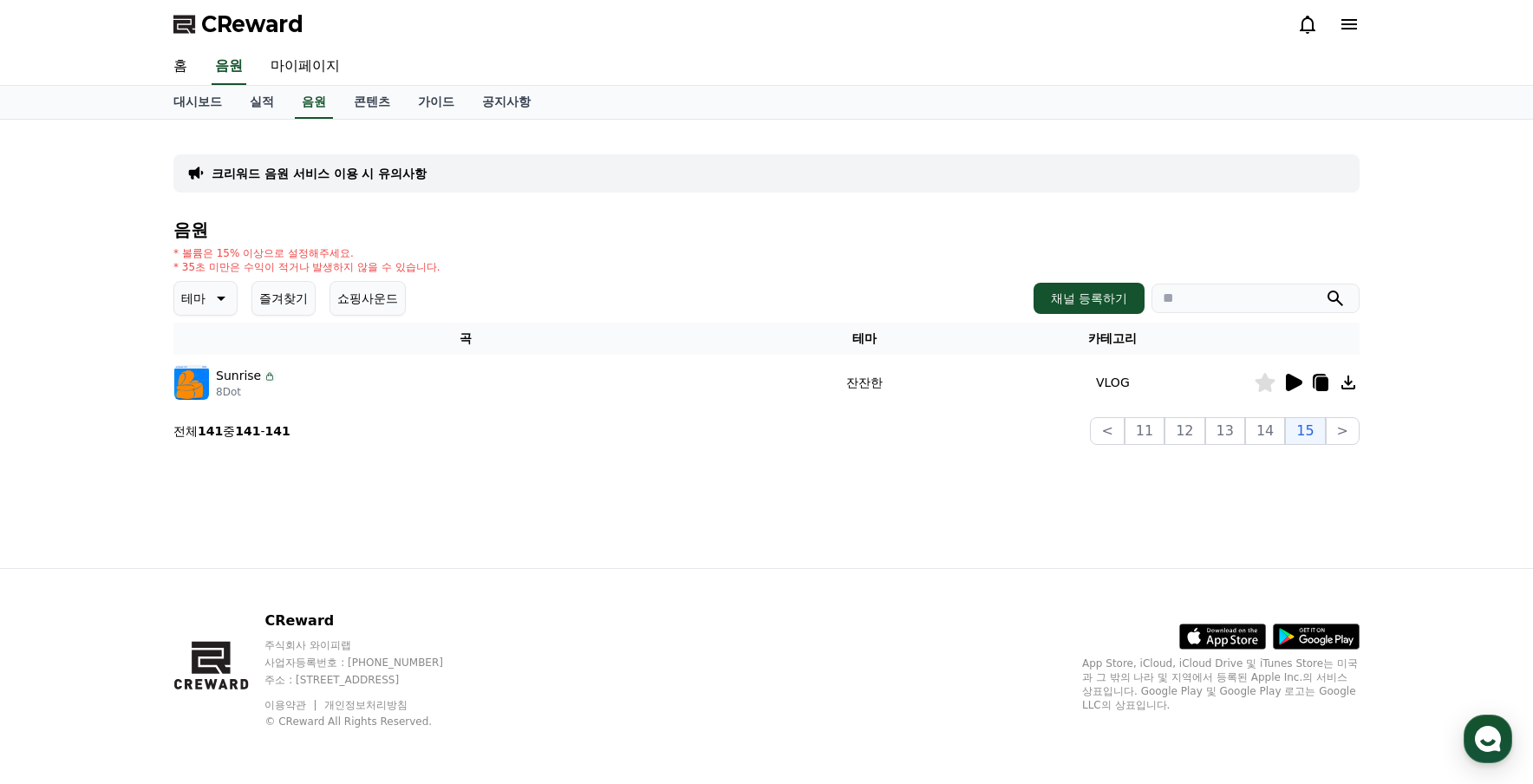
click at [1295, 376] on icon at bounding box center [1292, 382] width 20 height 20
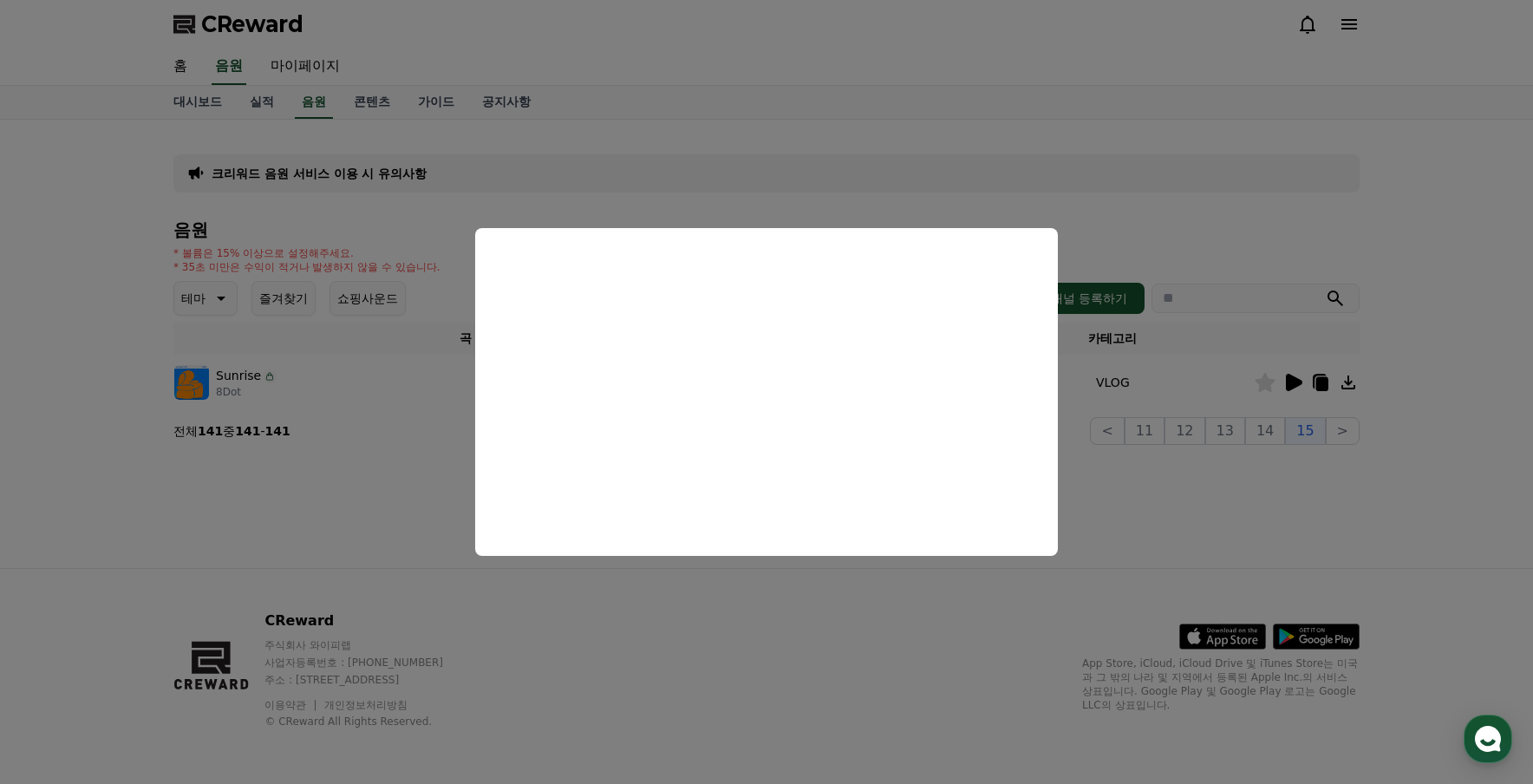
click at [1183, 492] on button "close modal" at bounding box center [766, 392] width 1533 height 784
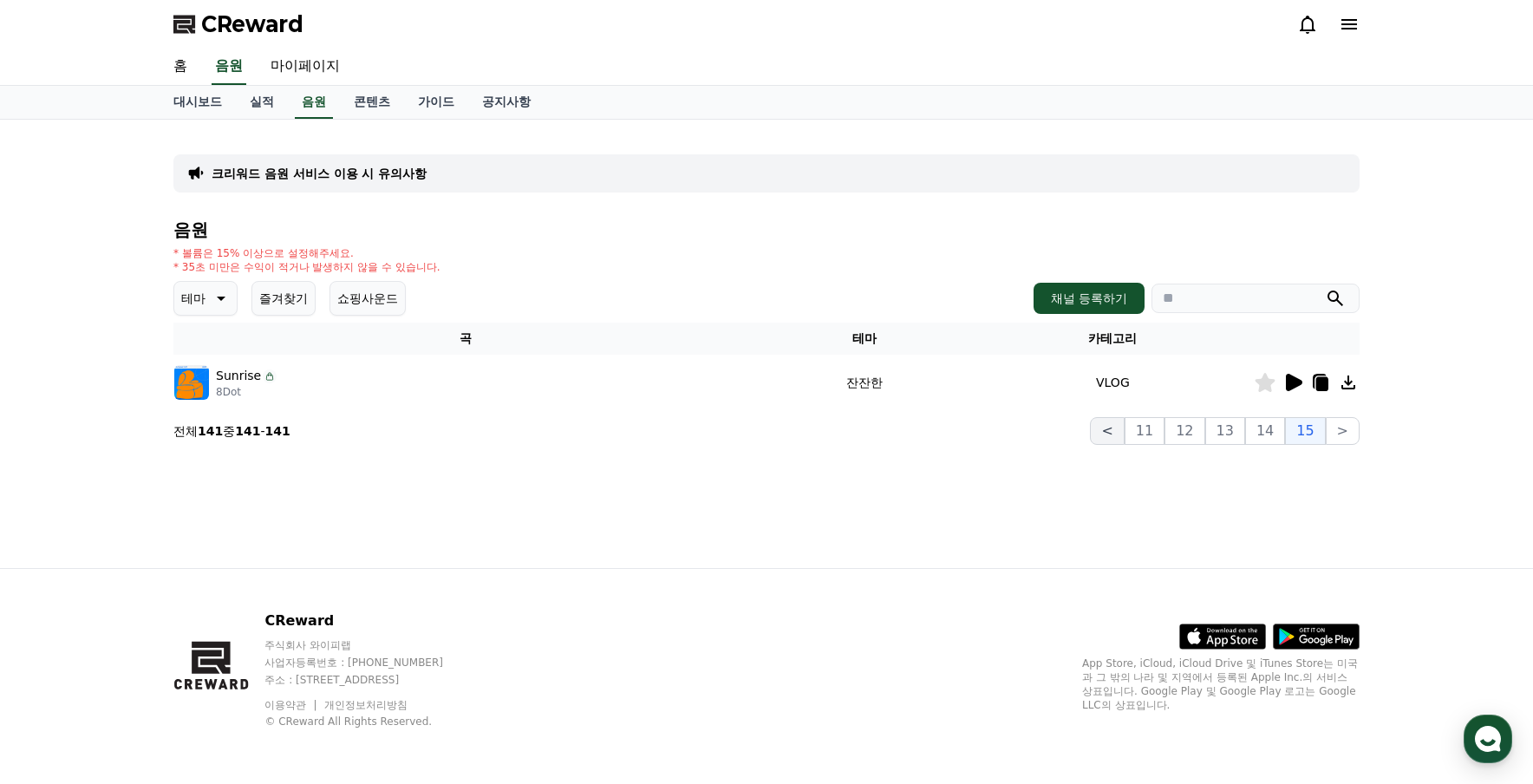
click at [1121, 429] on button "<" at bounding box center [1107, 431] width 34 height 28
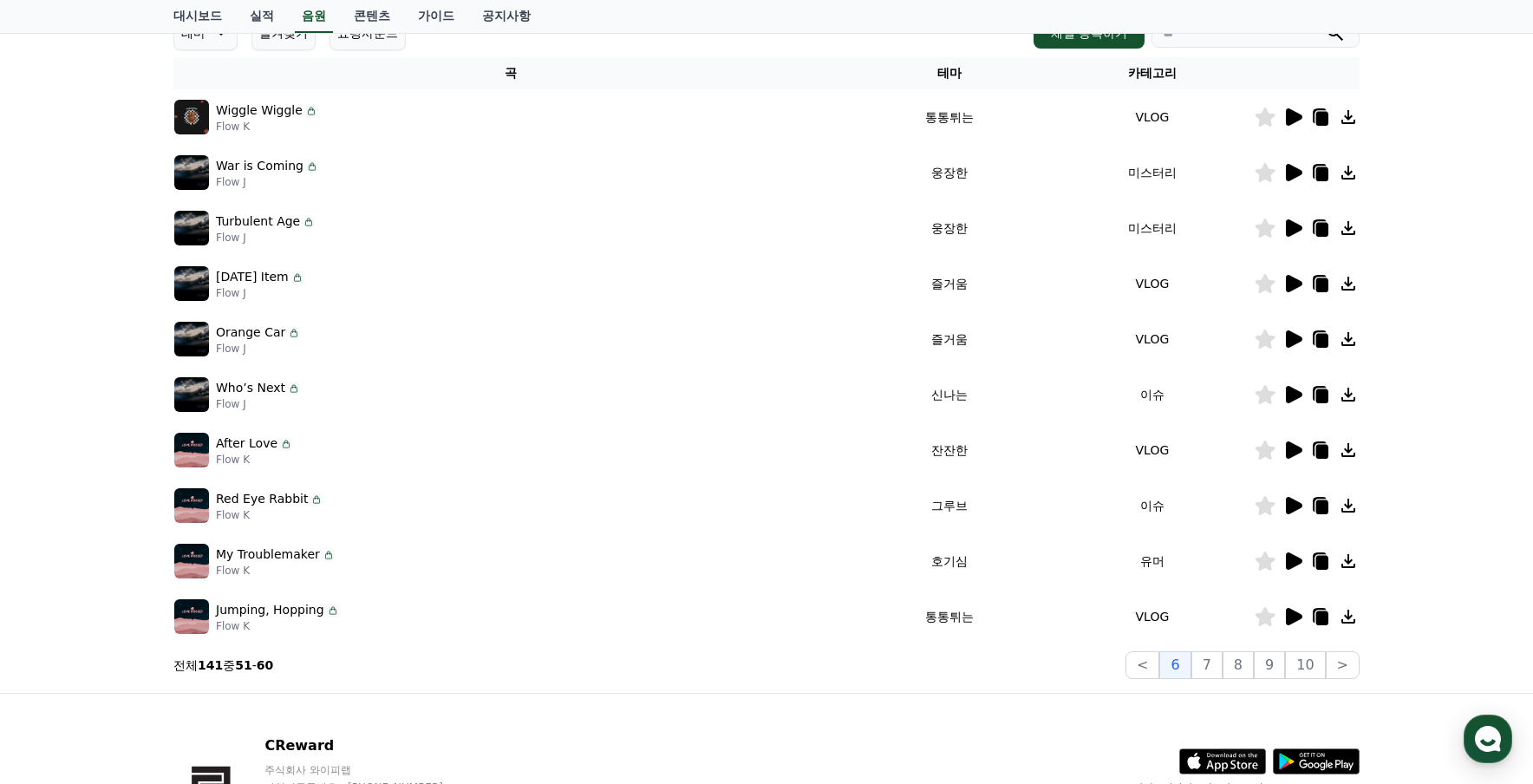
scroll to position [347, 0]
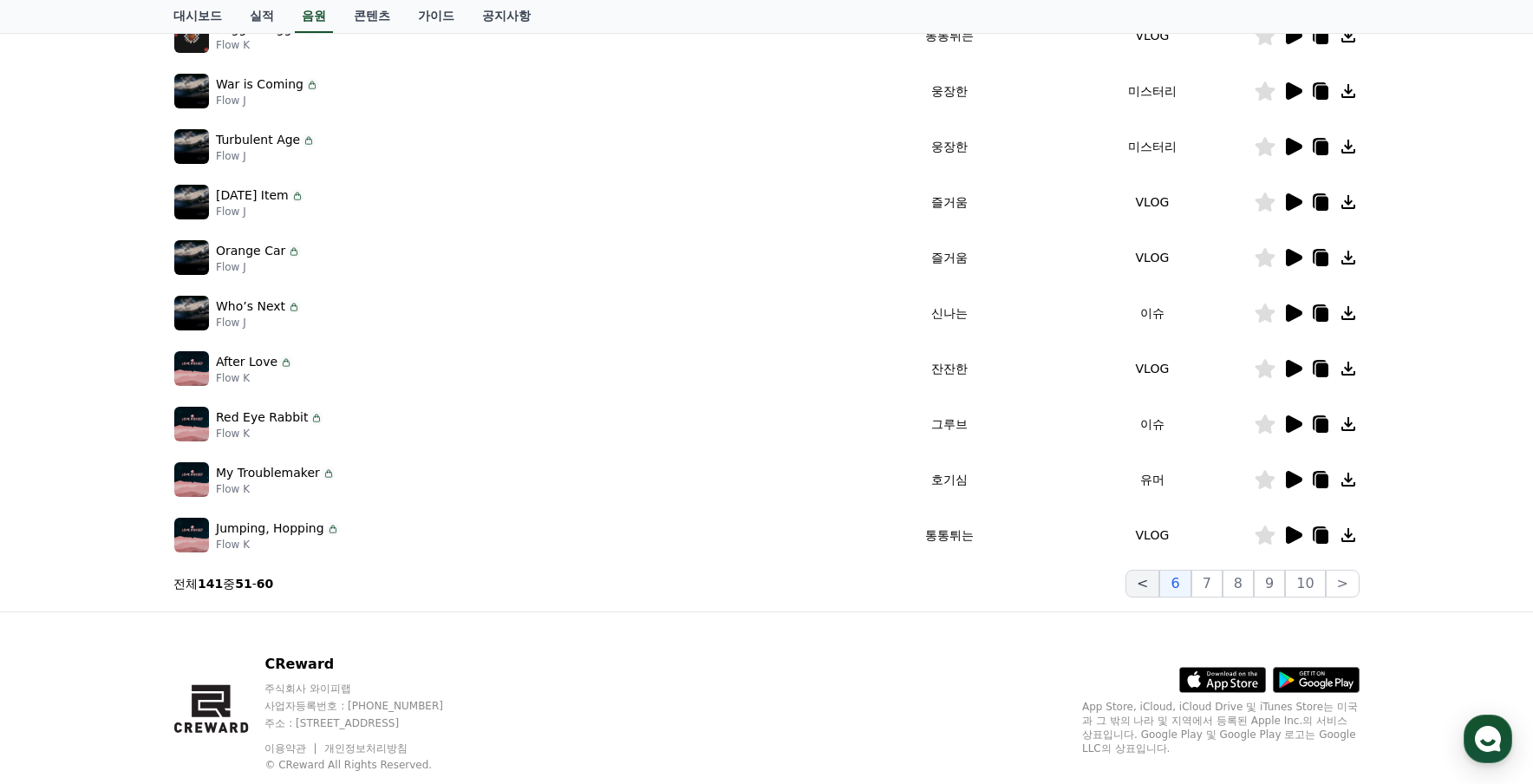
click at [1159, 583] on button "<" at bounding box center [1142, 582] width 34 height 28
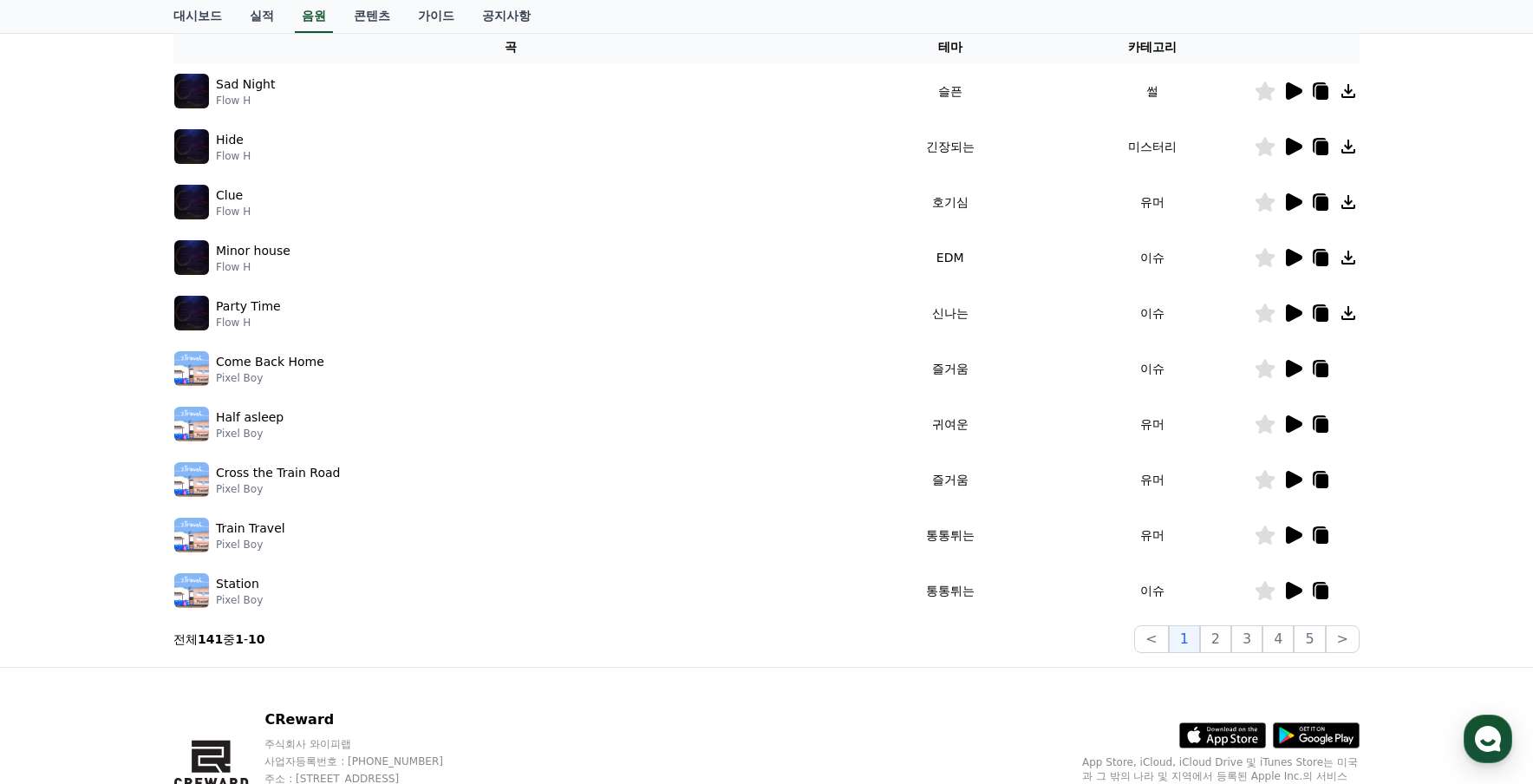
scroll to position [260, 0]
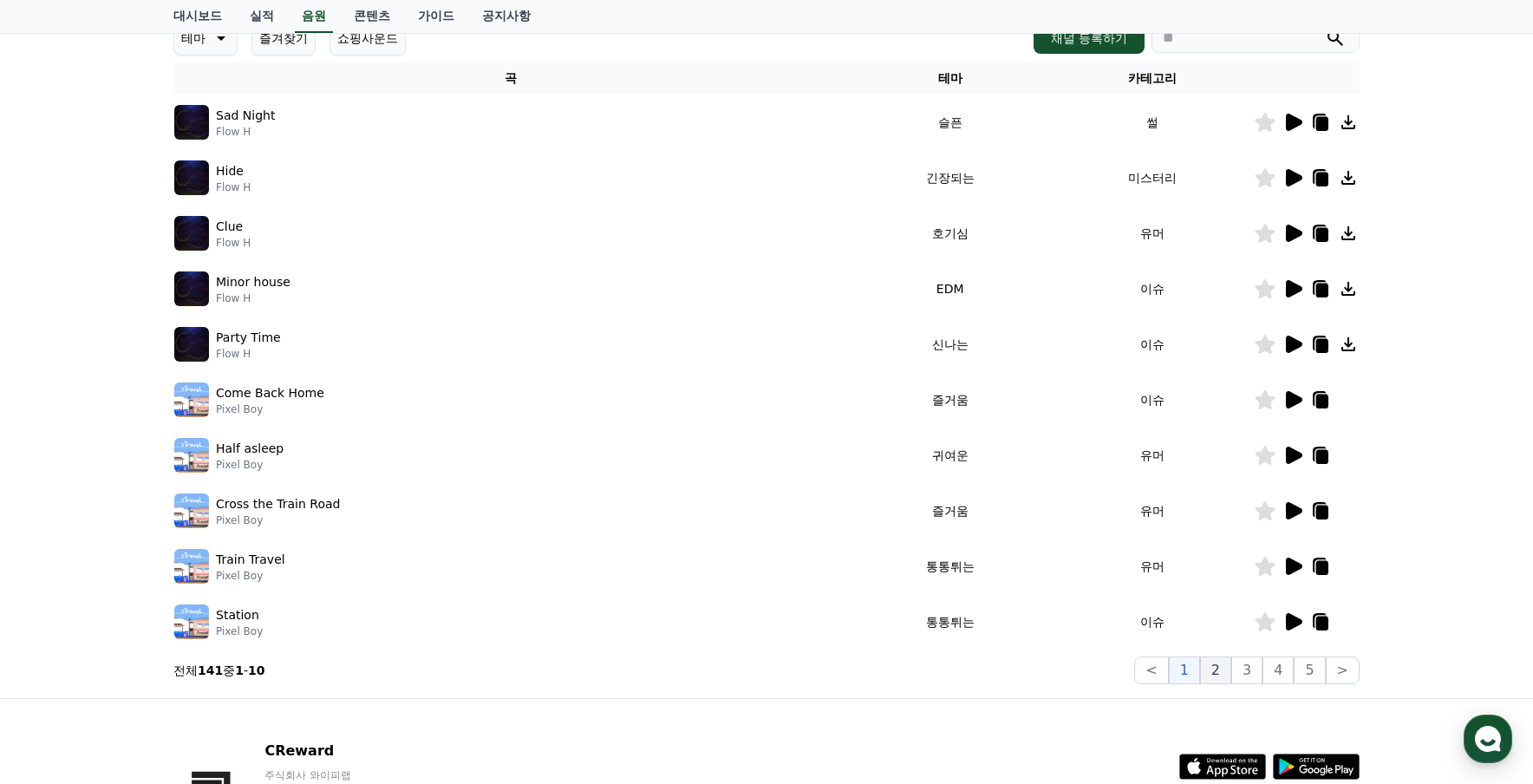
click at [1218, 674] on button "2" at bounding box center [1215, 669] width 31 height 28
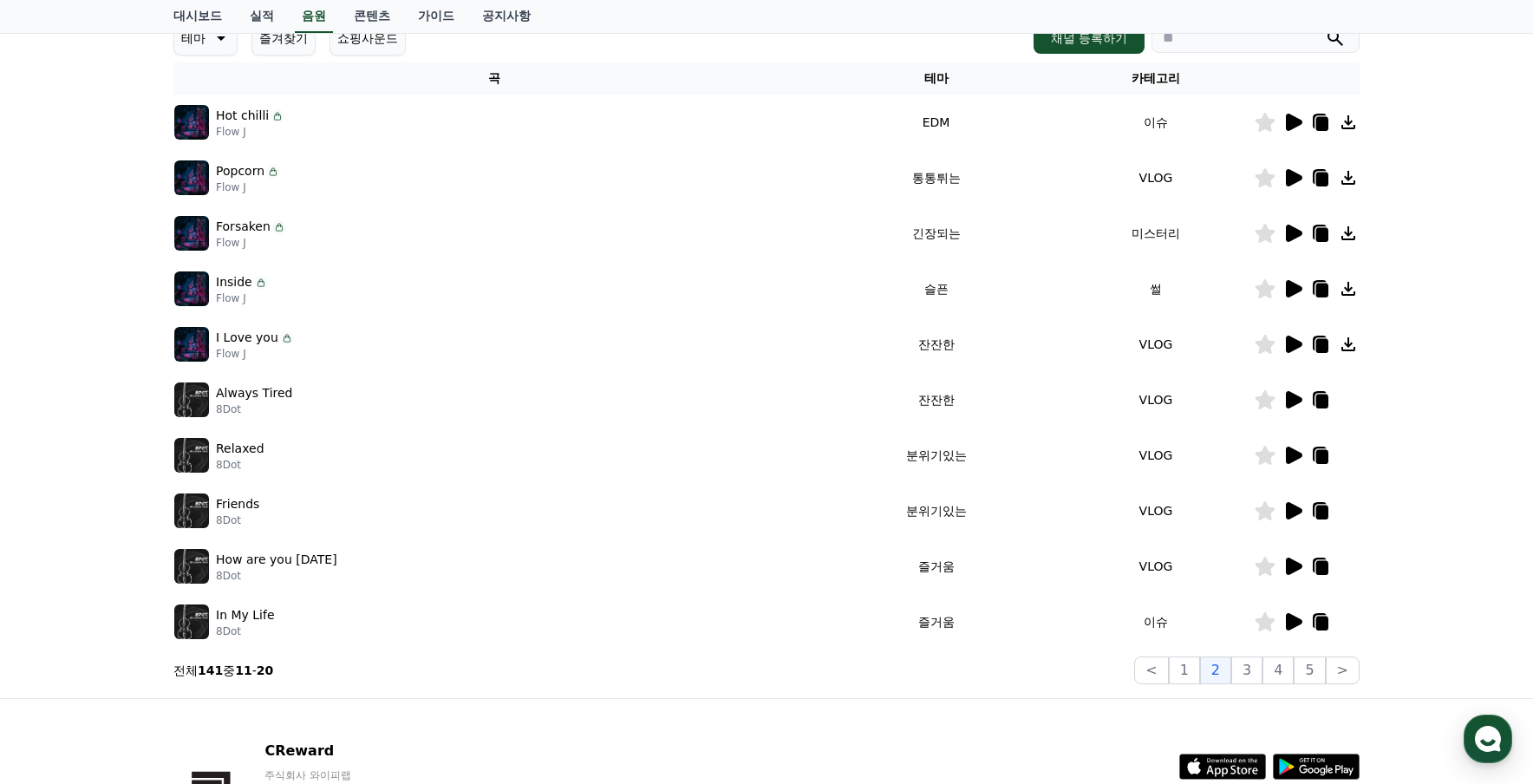
click at [1350, 348] on icon at bounding box center [1347, 344] width 20 height 20
drag, startPoint x: 75, startPoint y: 286, endPoint x: 406, endPoint y: 166, distance: 352.1
click at [75, 286] on div "크리워드 음원 서비스 이용 시 유의사항 음원 * 볼륨은 15% 이상으로 설정해주세요. * 35초 미만은 수익이 적거나 발생하지 않을 수 있습니…" at bounding box center [766, 279] width 1533 height 838
